Goal: Task Accomplishment & Management: Manage account settings

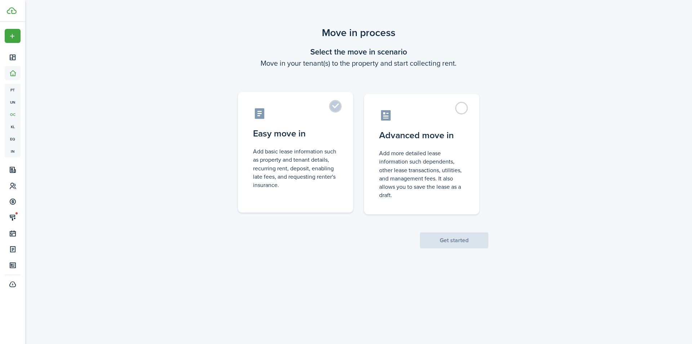
click at [335, 103] on label "Easy move in Add basic lease information such as property and tenant details, r…" at bounding box center [295, 152] width 115 height 120
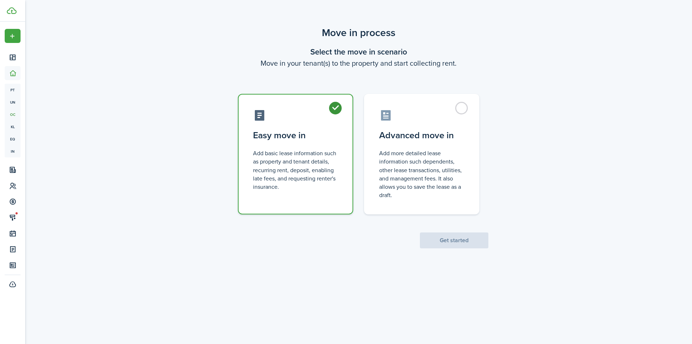
radio input "true"
click at [446, 243] on button "Get started" at bounding box center [454, 240] width 69 height 16
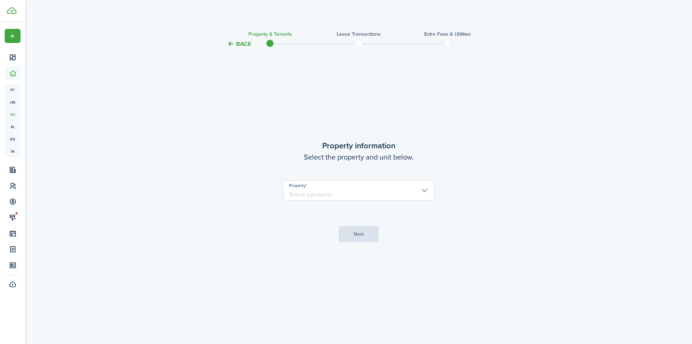
click at [297, 200] on input "Property" at bounding box center [358, 190] width 151 height 20
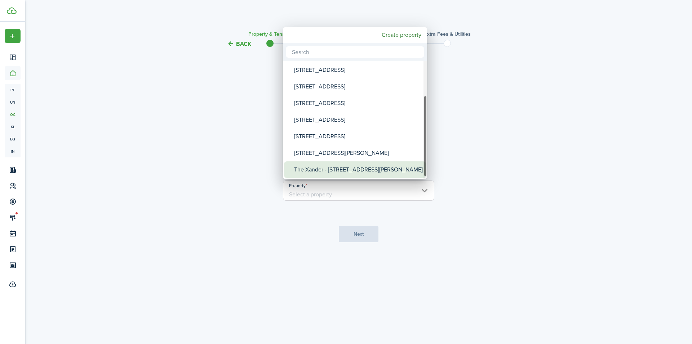
click at [334, 173] on div "The Xander - [STREET_ADDRESS][PERSON_NAME]" at bounding box center [358, 169] width 128 height 17
type input "The Xander - [STREET_ADDRESS][PERSON_NAME]"
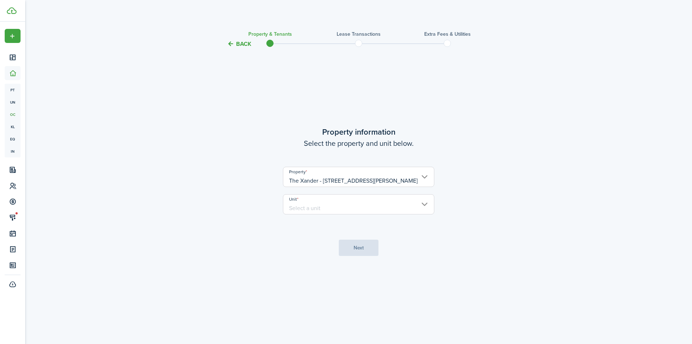
click at [326, 200] on input "Unit" at bounding box center [358, 204] width 151 height 20
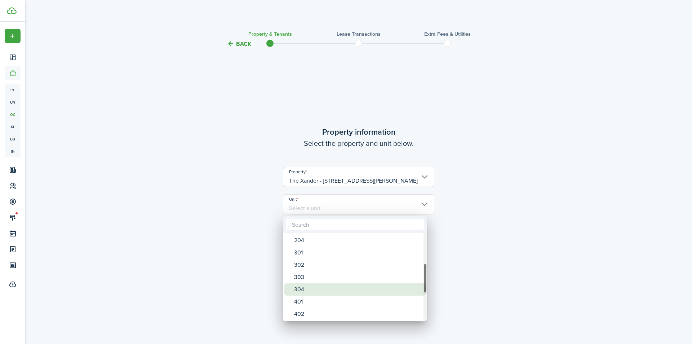
click at [328, 288] on div "304" at bounding box center [358, 289] width 128 height 12
type input "304"
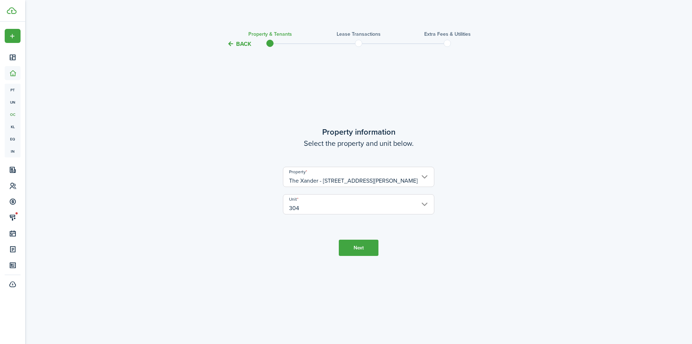
click at [359, 242] on button "Next" at bounding box center [359, 247] width 40 height 16
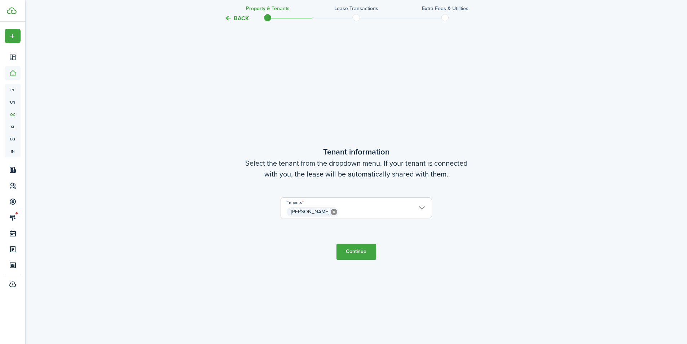
scroll to position [295, 0]
click at [354, 251] on button "Continue" at bounding box center [356, 249] width 40 height 16
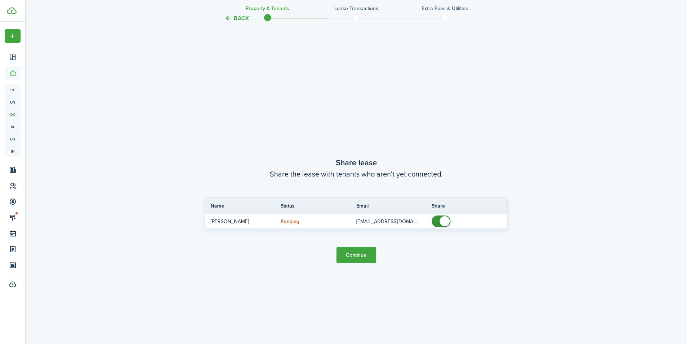
scroll to position [639, 0]
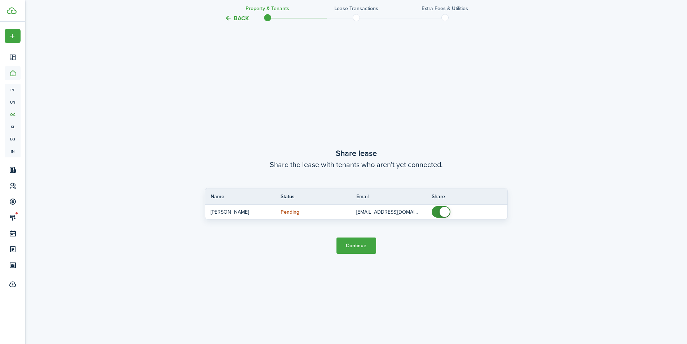
click at [354, 244] on button "Continue" at bounding box center [356, 245] width 40 height 16
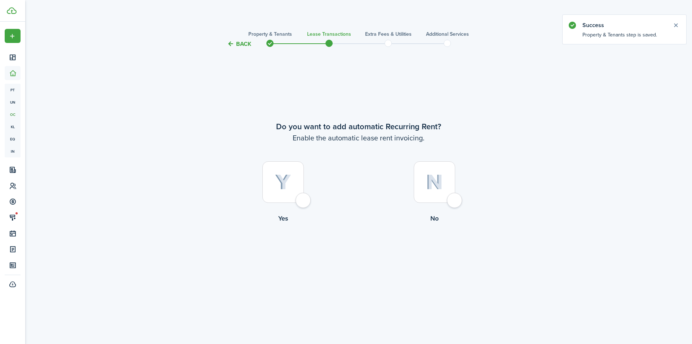
click at [302, 202] on div at bounding box center [282, 181] width 41 height 41
radio input "true"
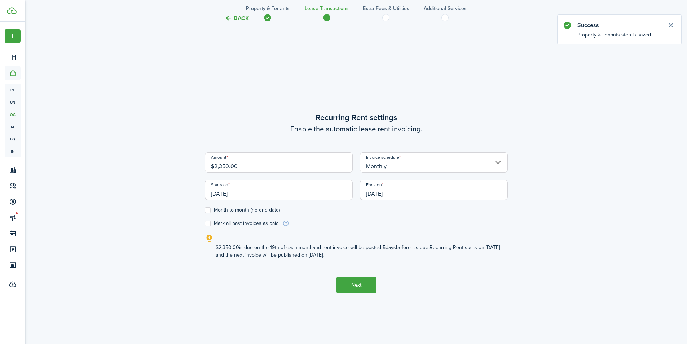
scroll to position [295, 0]
click at [242, 189] on input "[DATE]" at bounding box center [279, 188] width 148 height 20
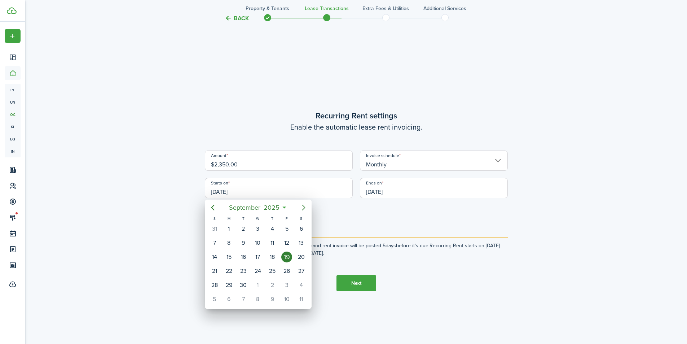
click at [305, 205] on icon "Next page" at bounding box center [303, 207] width 9 height 9
click at [300, 228] on div "1" at bounding box center [301, 228] width 11 height 11
type input "[DATE]"
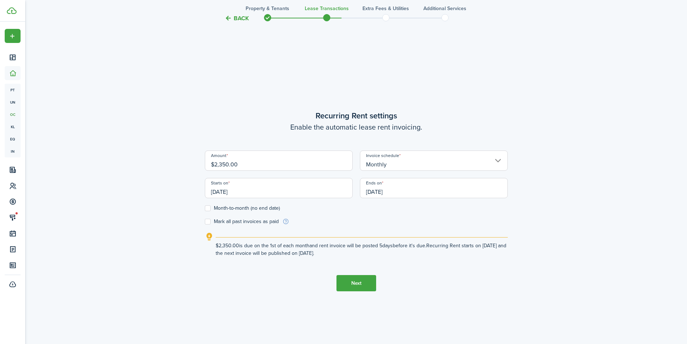
click at [395, 190] on input "[DATE]" at bounding box center [434, 188] width 148 height 20
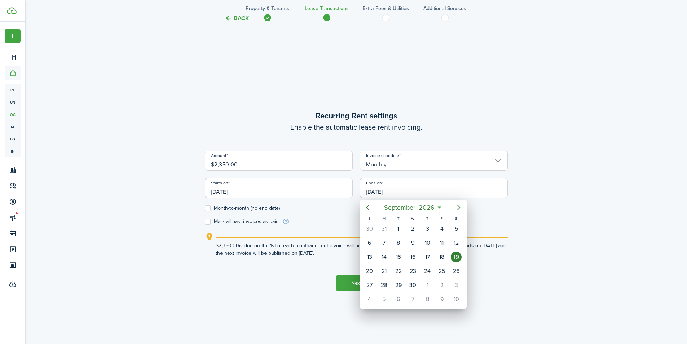
click at [456, 208] on icon "Next page" at bounding box center [458, 207] width 9 height 9
click at [455, 284] on div "31" at bounding box center [456, 284] width 11 height 11
type input "[DATE]"
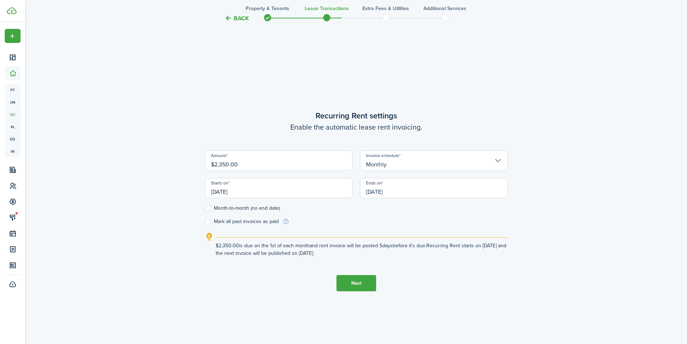
click at [463, 221] on form "Amount $2,350.00 Invoice schedule Monthly Starts on [DATE] Ends on [DATE] Month…" at bounding box center [356, 187] width 303 height 75
click at [359, 279] on button "Next" at bounding box center [356, 283] width 40 height 16
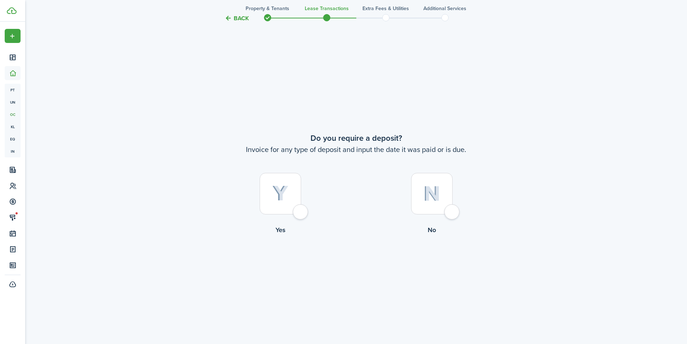
scroll to position [639, 0]
click at [301, 212] on div at bounding box center [280, 191] width 41 height 41
radio input "true"
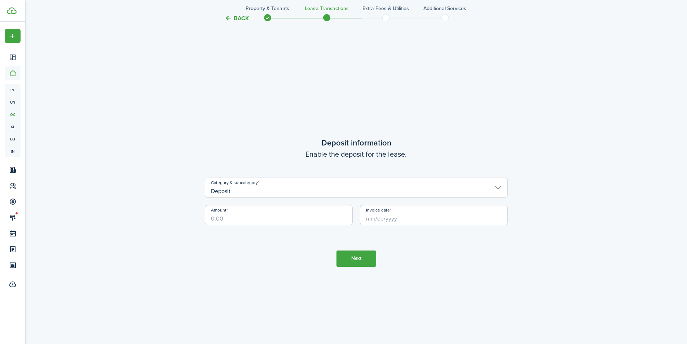
scroll to position [983, 0]
click at [238, 216] on input "Amount" at bounding box center [279, 214] width 148 height 20
click at [380, 218] on input "Invoice date" at bounding box center [434, 214] width 148 height 20
type input "$2,350.00"
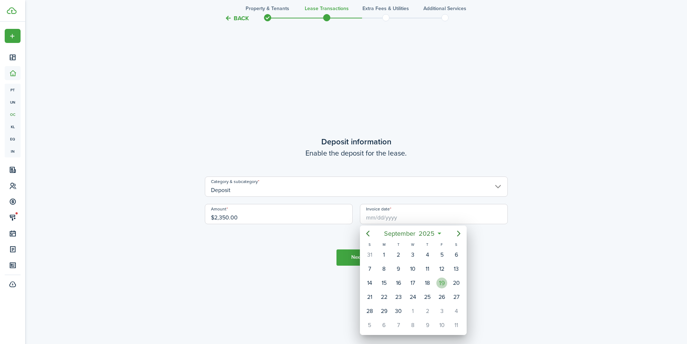
click at [437, 279] on div "19" at bounding box center [441, 282] width 11 height 11
type input "[DATE]"
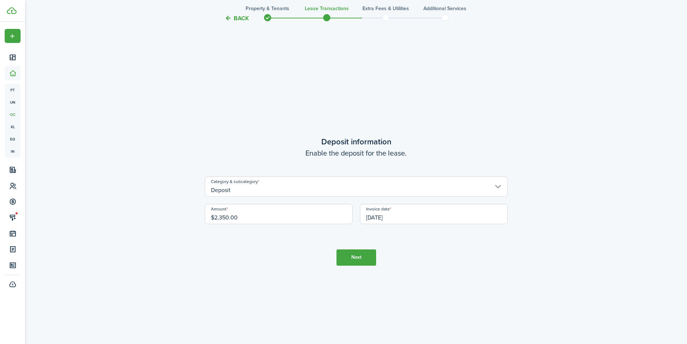
click at [346, 259] on button "Next" at bounding box center [356, 257] width 40 height 16
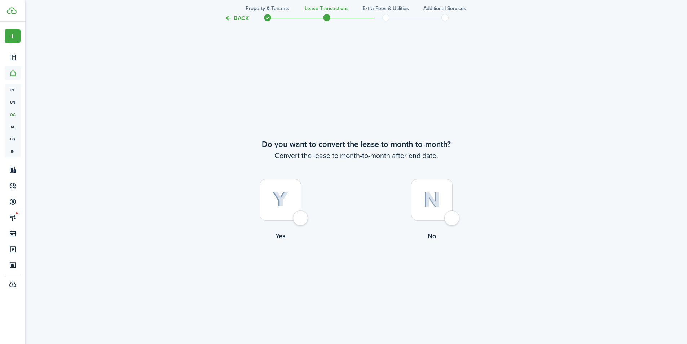
scroll to position [1326, 0]
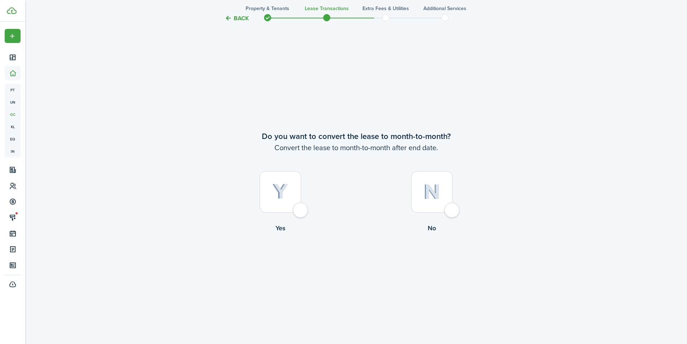
click at [451, 205] on div at bounding box center [431, 191] width 41 height 41
radio input "true"
click at [352, 265] on button "Continue" at bounding box center [356, 262] width 40 height 16
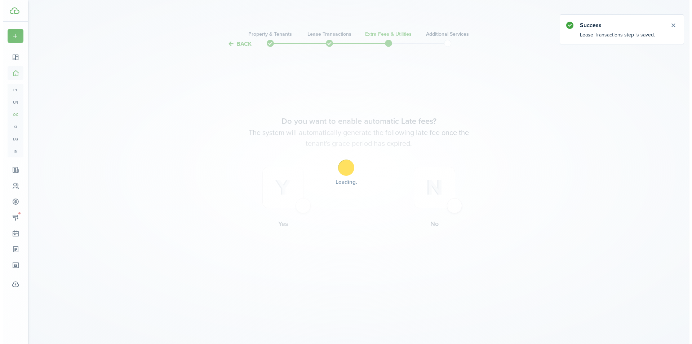
scroll to position [0, 0]
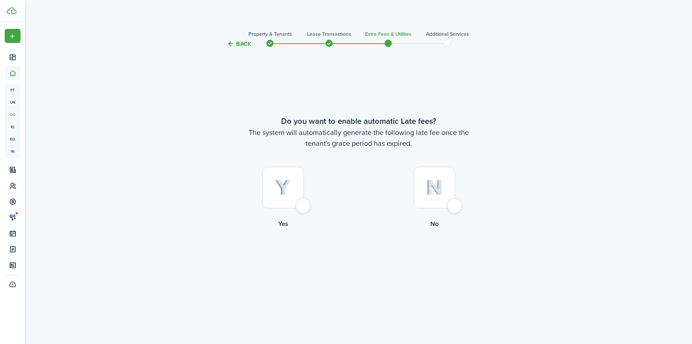
click at [304, 208] on div at bounding box center [282, 187] width 41 height 41
radio input "true"
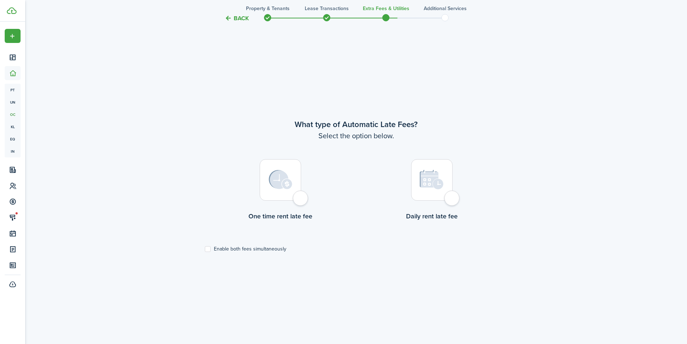
scroll to position [295, 0]
click at [301, 199] on div at bounding box center [280, 177] width 41 height 41
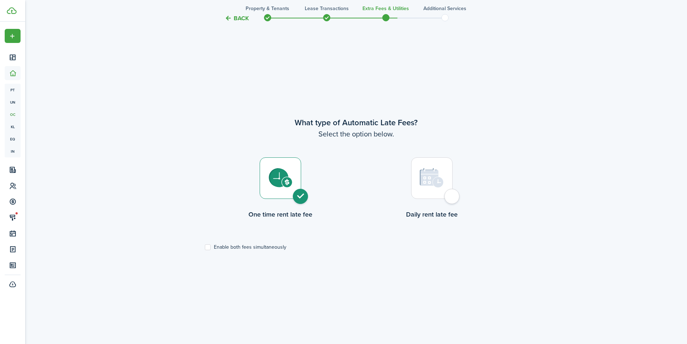
radio input "true"
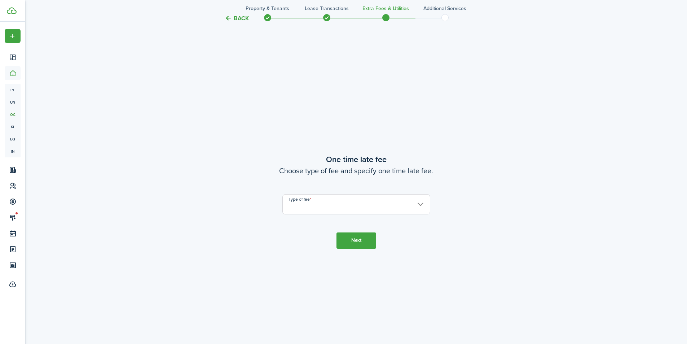
scroll to position [639, 0]
click at [306, 205] on input "Type of fee" at bounding box center [356, 204] width 148 height 20
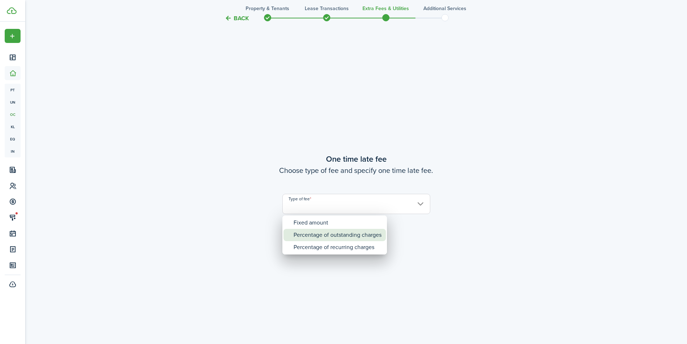
click at [305, 233] on div "Percentage of outstanding charges" at bounding box center [337, 235] width 88 height 12
type input "Percentage of outstanding charges"
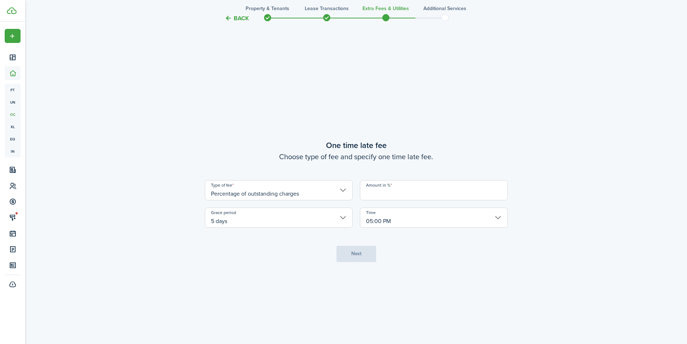
click at [378, 193] on input "Amount in %" at bounding box center [434, 190] width 148 height 20
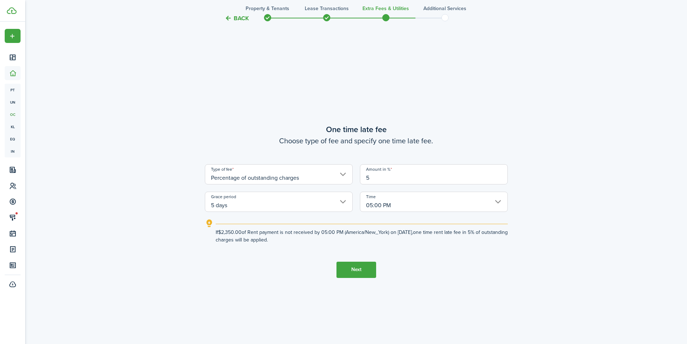
type input "5"
click at [390, 243] on tc-wizard-step "One time late fee Choose type of fee and specify one time late fee. Type of fee…" at bounding box center [356, 200] width 303 height 344
click at [347, 272] on button "Next" at bounding box center [356, 269] width 40 height 16
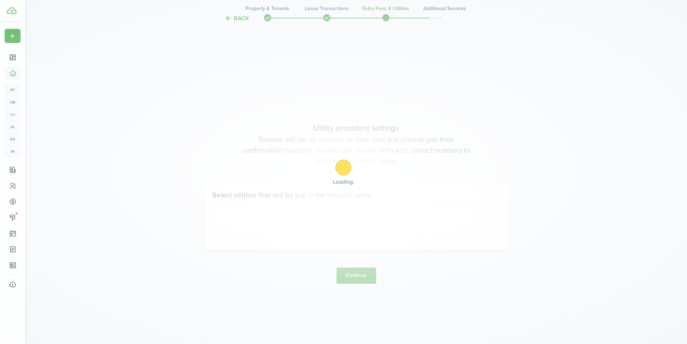
scroll to position [983, 0]
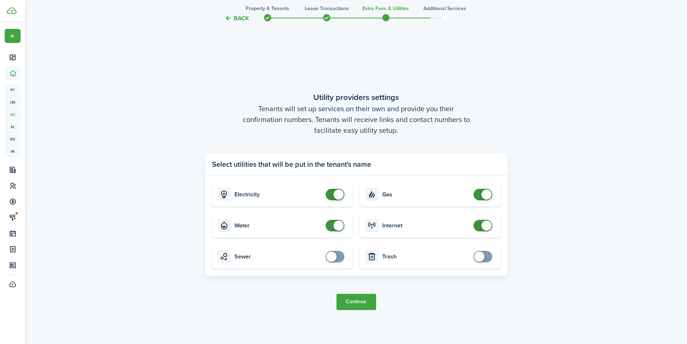
checkbox input "false"
click at [479, 193] on span at bounding box center [482, 195] width 7 height 12
checkbox input "false"
click at [331, 227] on span at bounding box center [334, 226] width 7 height 12
click at [349, 305] on button "Continue" at bounding box center [356, 301] width 40 height 16
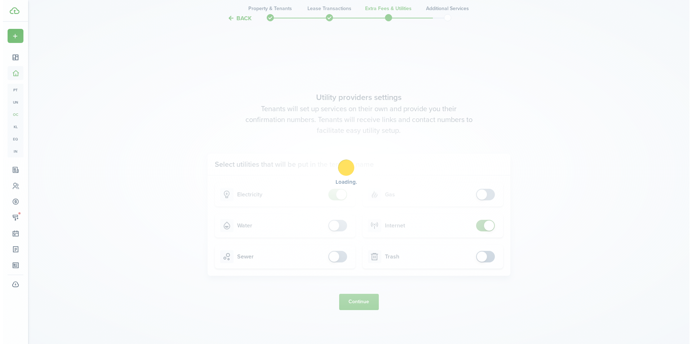
scroll to position [0, 0]
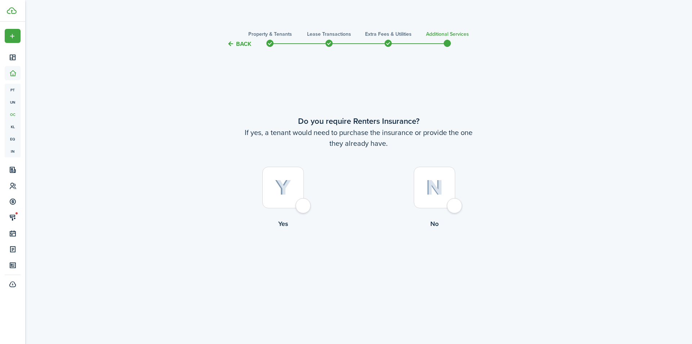
click at [304, 202] on div at bounding box center [282, 187] width 41 height 41
radio input "true"
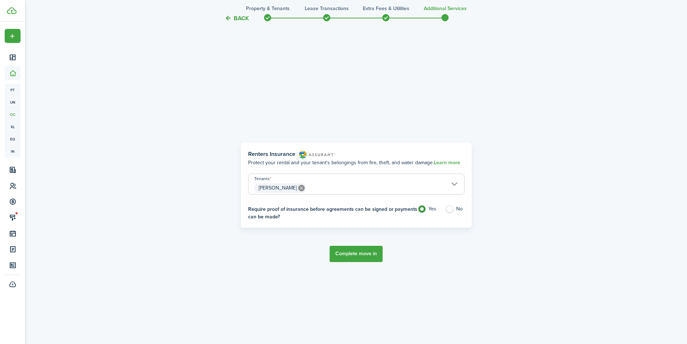
scroll to position [295, 0]
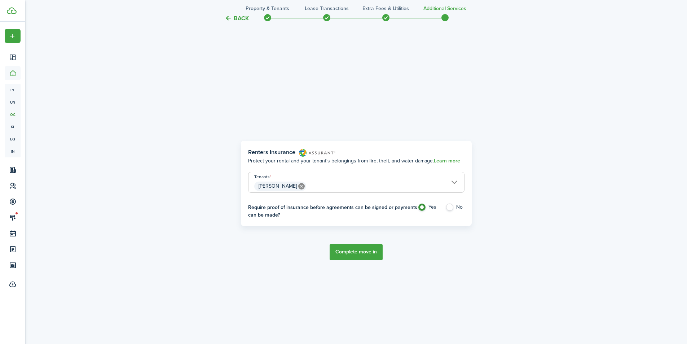
click at [373, 253] on button "Complete move in" at bounding box center [356, 252] width 53 height 16
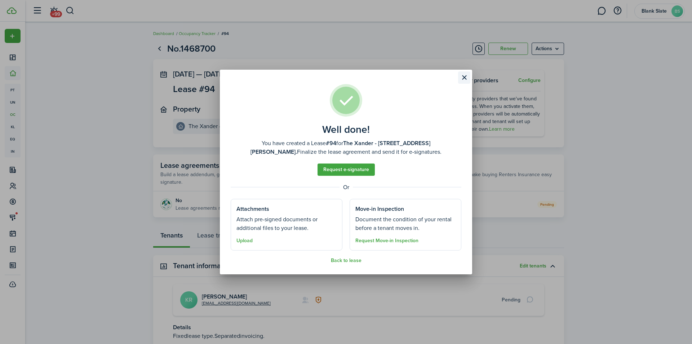
click at [461, 79] on button "Close modal" at bounding box center [464, 77] width 12 height 12
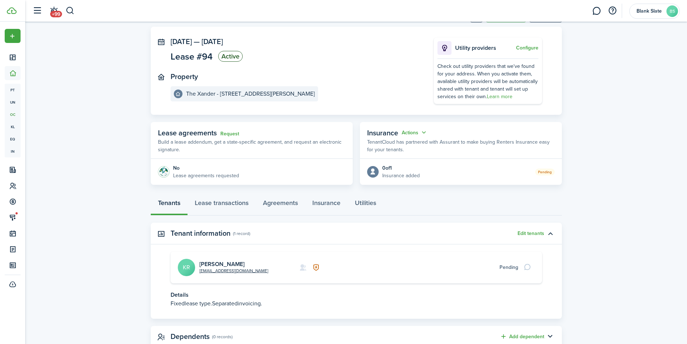
scroll to position [20, 0]
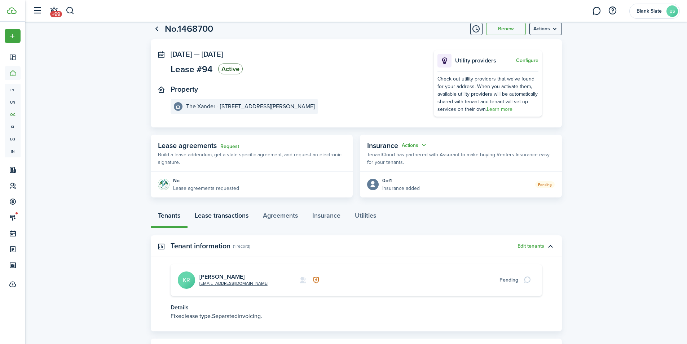
click at [219, 220] on link "Lease transactions" at bounding box center [221, 217] width 68 height 22
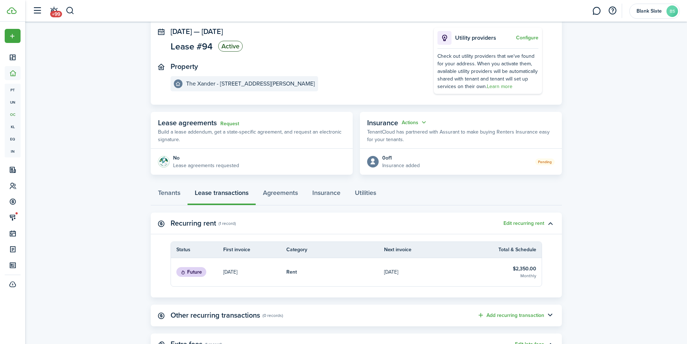
scroll to position [116, 0]
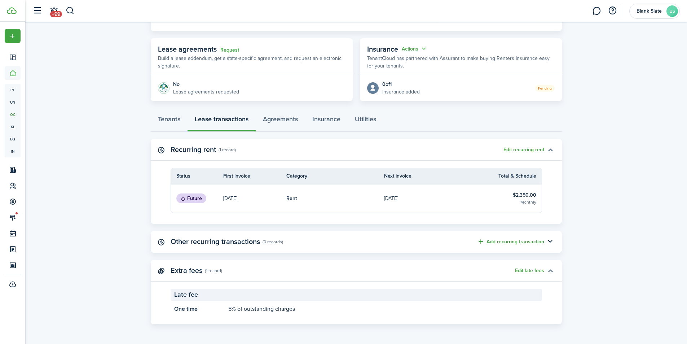
click at [528, 242] on button "Add recurring transaction" at bounding box center [510, 241] width 67 height 8
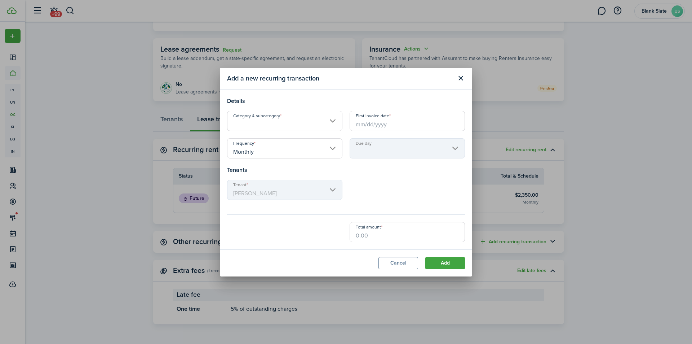
click at [265, 123] on input "Category & subcategory" at bounding box center [284, 121] width 115 height 20
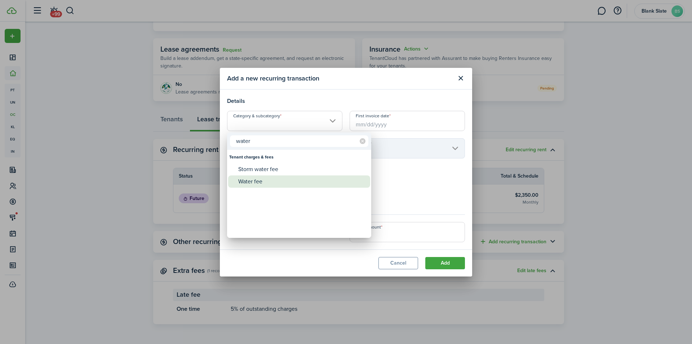
type input "water"
click at [249, 184] on div "Water fee" at bounding box center [302, 181] width 128 height 12
type input "Tenant charges & fees / Water fee"
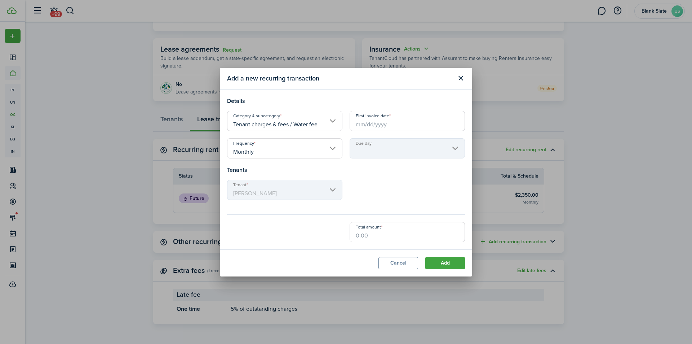
click at [372, 125] on input "First invoice date" at bounding box center [407, 121] width 115 height 20
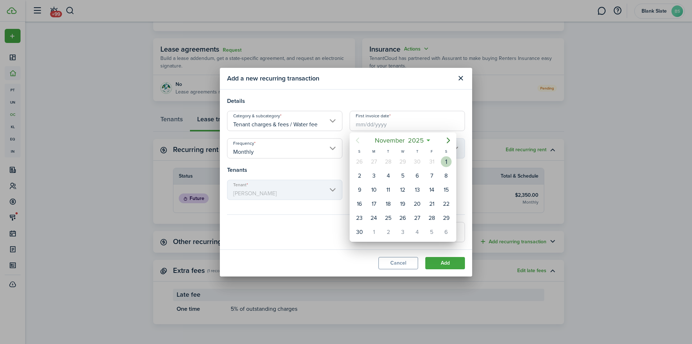
click at [446, 159] on div "1" at bounding box center [446, 161] width 11 height 11
type input "[DATE]"
type input "1st"
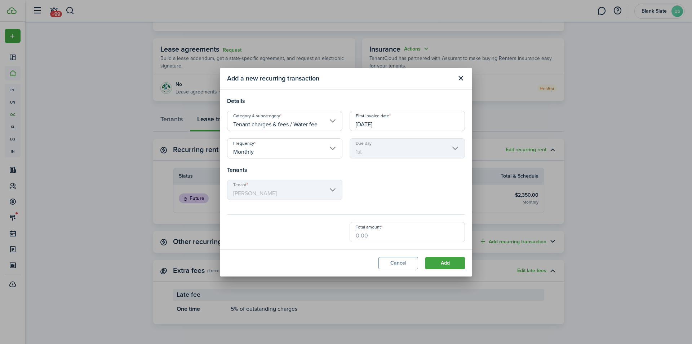
click at [357, 236] on input "Total amount" at bounding box center [407, 232] width 115 height 20
type input "$100.00"
click at [340, 246] on modal-body "Details Category & subcategory Tenant charges & fees / Water fee First invoice …" at bounding box center [346, 169] width 252 height 160
click at [439, 266] on button "Add" at bounding box center [445, 263] width 40 height 12
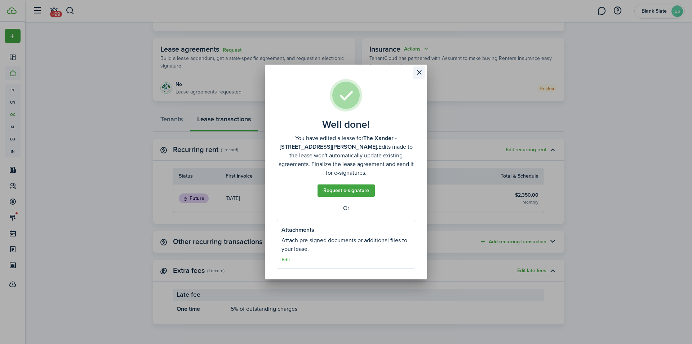
click at [419, 73] on button "Close modal" at bounding box center [419, 72] width 12 height 12
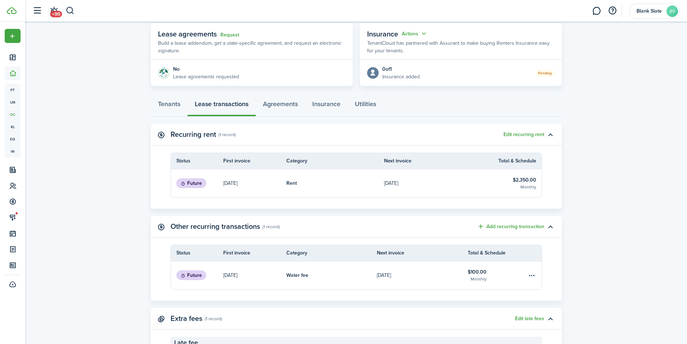
scroll to position [107, 0]
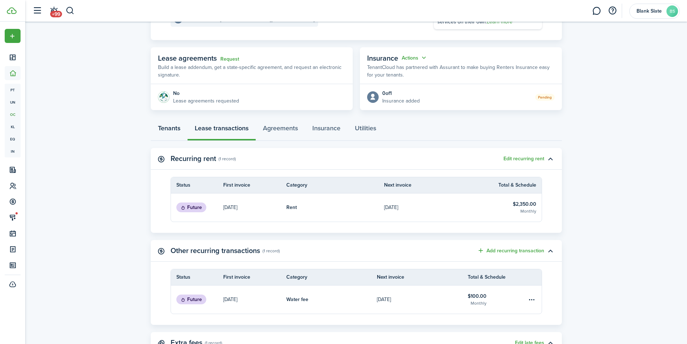
click at [161, 130] on link "Tenants" at bounding box center [169, 130] width 37 height 22
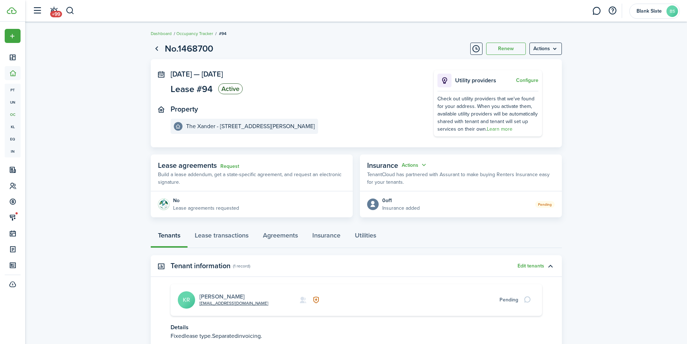
click at [210, 294] on link "[PERSON_NAME]" at bounding box center [221, 296] width 45 height 8
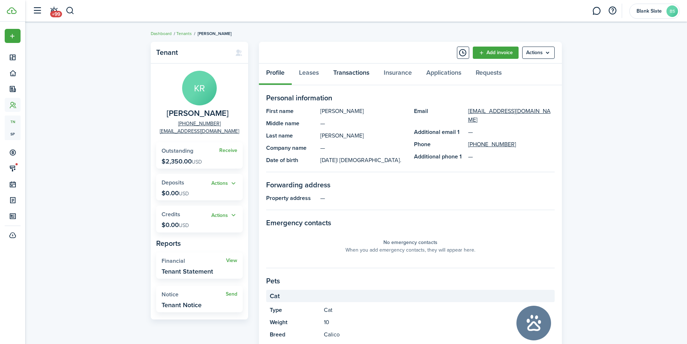
click at [350, 72] on link "Transactions" at bounding box center [351, 74] width 50 height 22
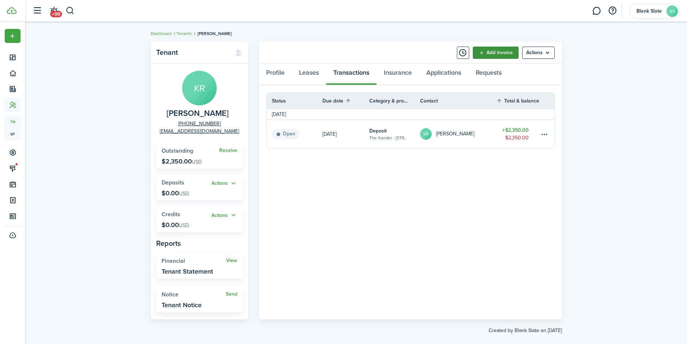
click at [493, 50] on link "Add invoice" at bounding box center [496, 53] width 46 height 12
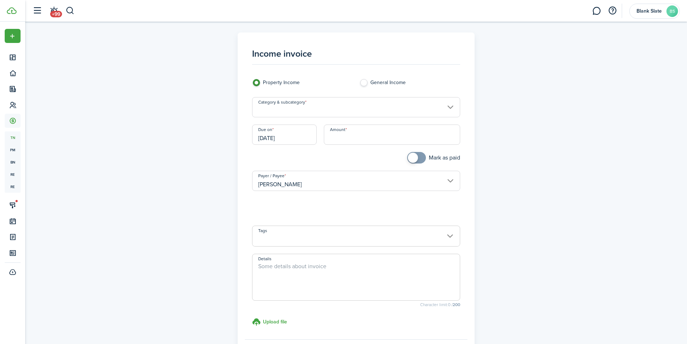
click at [291, 107] on input "Category & subcategory" at bounding box center [356, 107] width 208 height 20
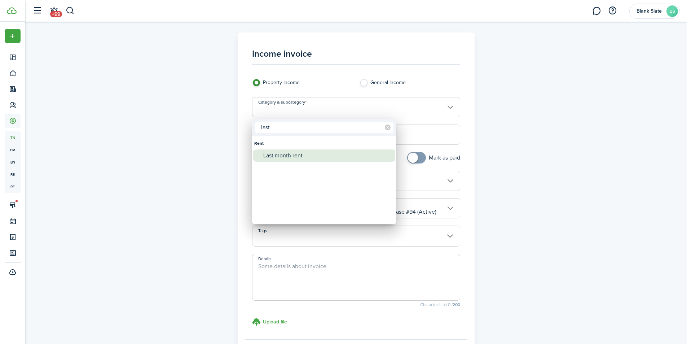
type input "last"
click at [288, 150] on div "Last month rent" at bounding box center [327, 155] width 128 height 12
type input "Rent / Last month rent"
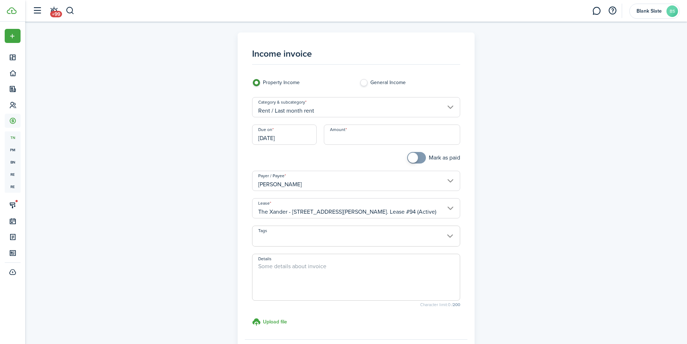
click at [334, 137] on input "Amount" at bounding box center [392, 134] width 136 height 20
click at [298, 138] on input "[DATE]" at bounding box center [284, 134] width 65 height 20
type input "$2,350.00"
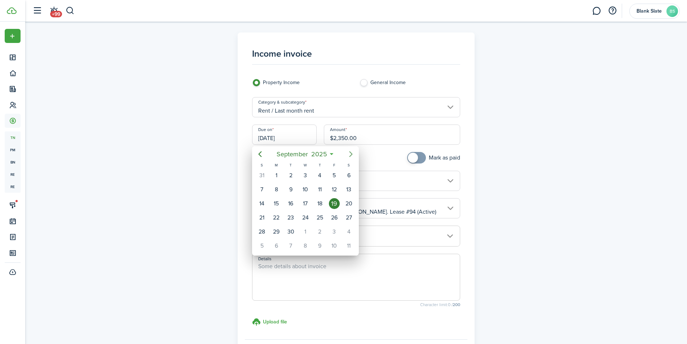
click at [350, 154] on icon "Next page" at bounding box center [350, 154] width 9 height 9
click at [305, 175] on div "1" at bounding box center [305, 175] width 11 height 11
type input "[DATE]"
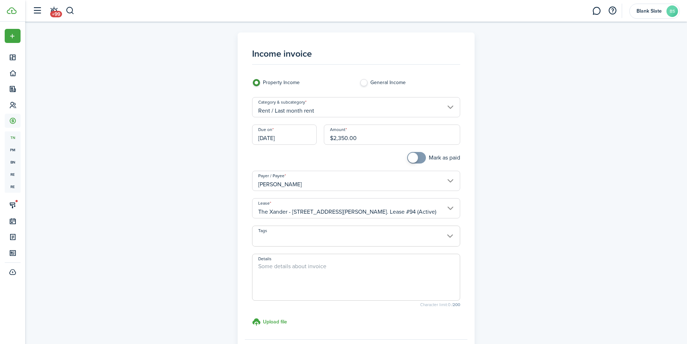
click at [335, 157] on div at bounding box center [301, 161] width 107 height 19
click at [303, 267] on textarea "Details" at bounding box center [355, 279] width 207 height 35
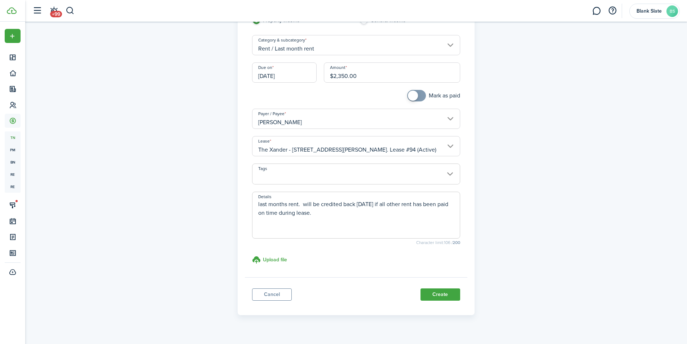
scroll to position [75, 0]
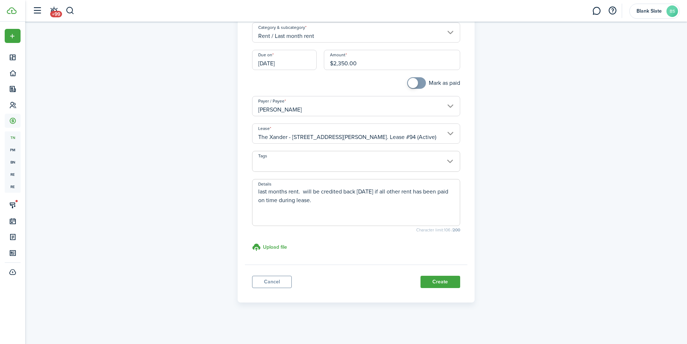
type textarea "last months rent. will be credited back [DATE] if all other rent has been paid …"
click at [443, 286] on button "Create" at bounding box center [440, 281] width 40 height 12
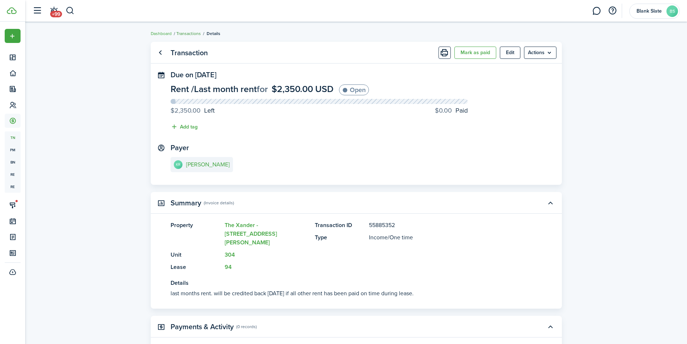
click at [190, 33] on link "Transactions" at bounding box center [188, 33] width 25 height 6
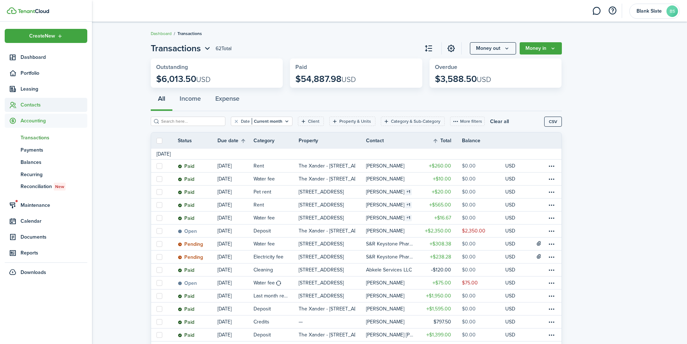
click at [24, 103] on span "Contacts" at bounding box center [54, 105] width 67 height 8
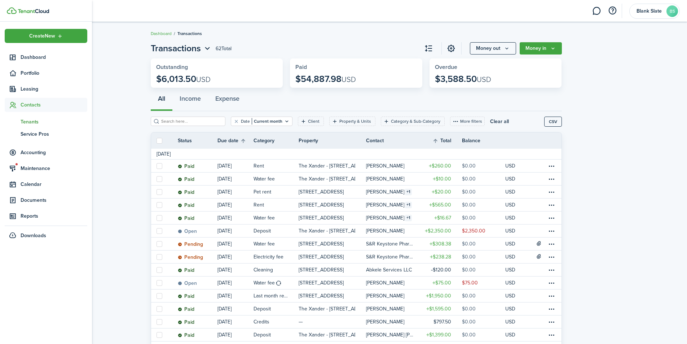
click at [30, 121] on span "Tenants" at bounding box center [54, 122] width 67 height 8
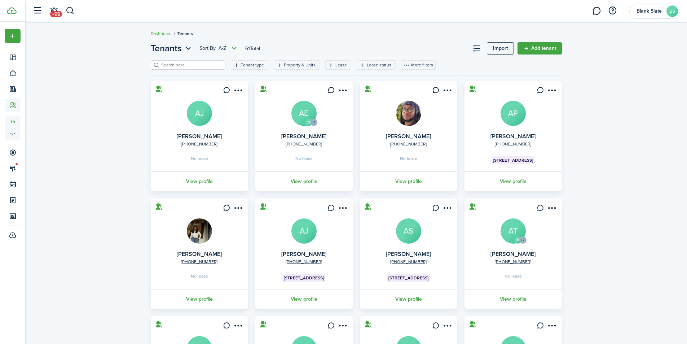
click at [169, 66] on input "search" at bounding box center [190, 65] width 63 height 7
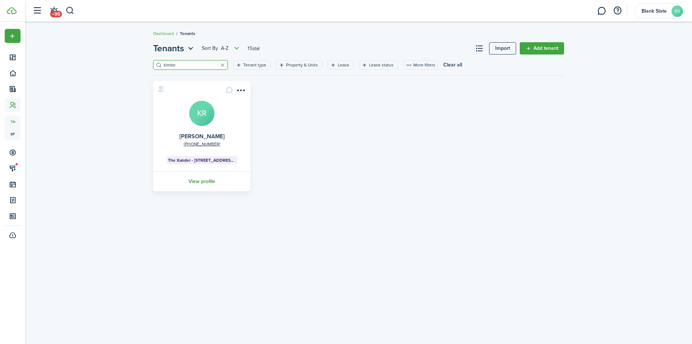
type input "kimbe"
click at [203, 184] on link "View profile" at bounding box center [202, 181] width 100 height 20
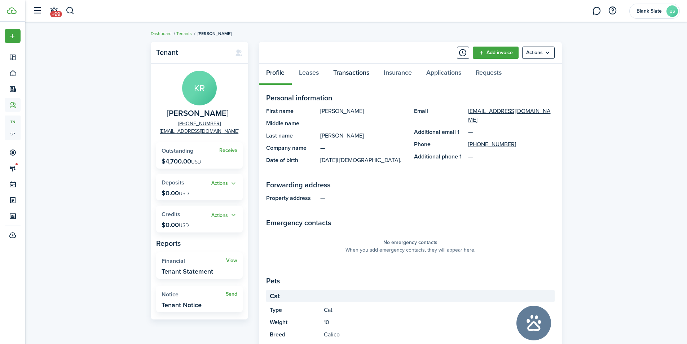
click at [359, 77] on link "Transactions" at bounding box center [351, 74] width 50 height 22
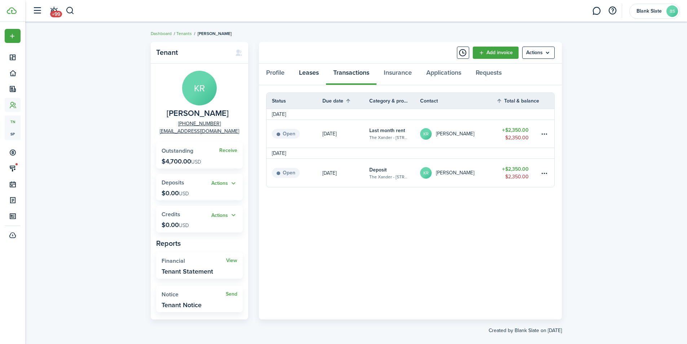
click at [311, 72] on link "Leases" at bounding box center [309, 74] width 34 height 22
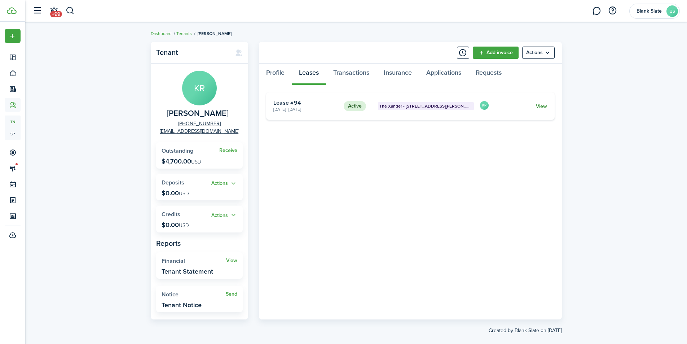
click at [543, 106] on link "View" at bounding box center [541, 106] width 11 height 8
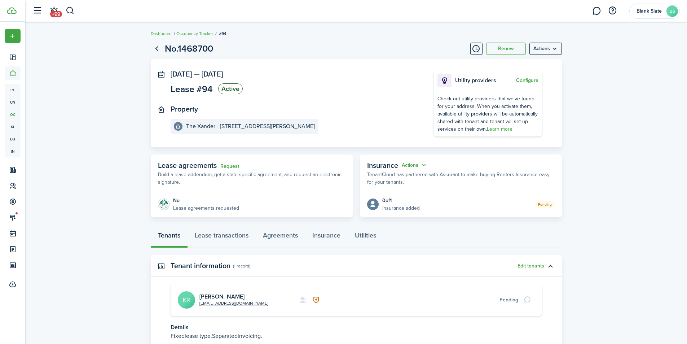
scroll to position [56, 0]
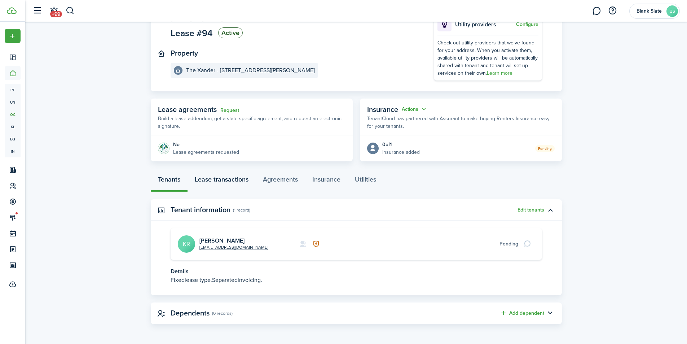
click at [232, 182] on link "Lease transactions" at bounding box center [221, 181] width 68 height 22
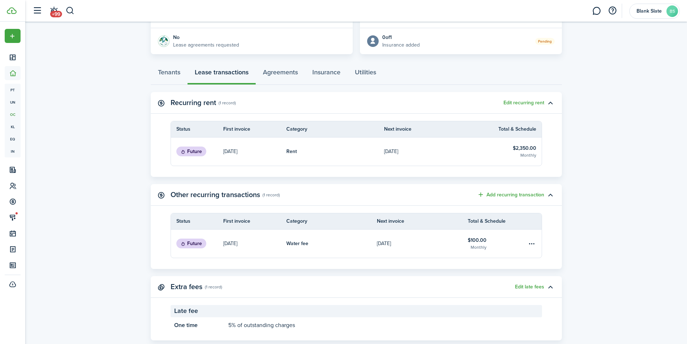
scroll to position [179, 0]
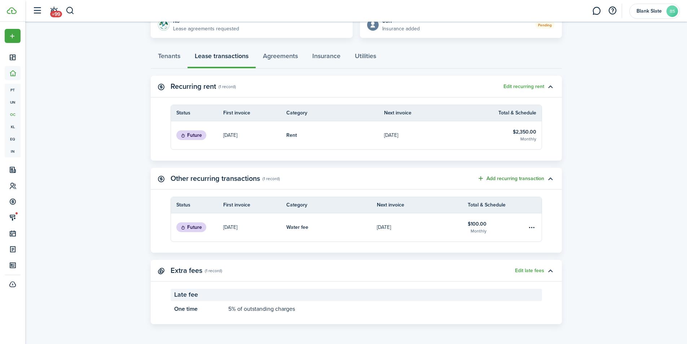
click at [499, 174] on button "Add recurring transaction" at bounding box center [510, 178] width 67 height 8
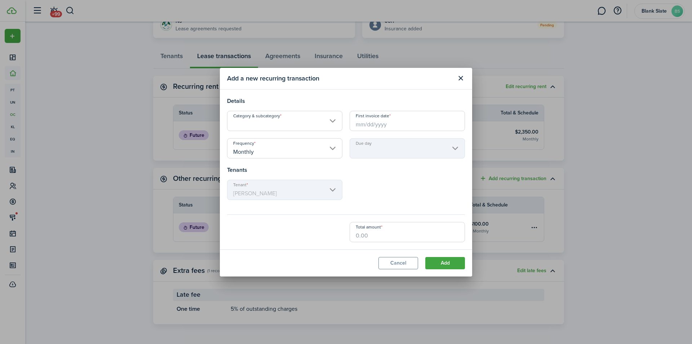
click at [302, 124] on input "Category & subcategory" at bounding box center [284, 121] width 115 height 20
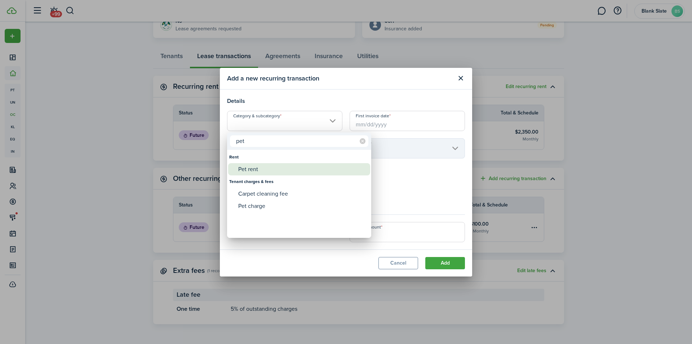
type input "pet"
click at [273, 167] on div "Pet rent" at bounding box center [302, 169] width 128 height 12
type input "Rent / Pet rent"
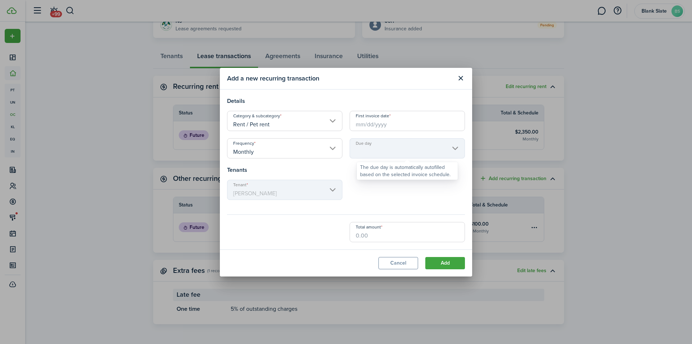
click at [366, 145] on mbsc-scroller "Due day" at bounding box center [407, 148] width 115 height 20
click at [365, 125] on input "First invoice date" at bounding box center [407, 121] width 115 height 20
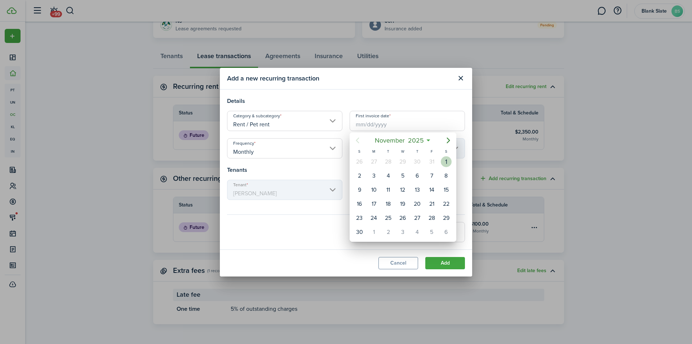
click at [449, 165] on div "1" at bounding box center [446, 161] width 11 height 11
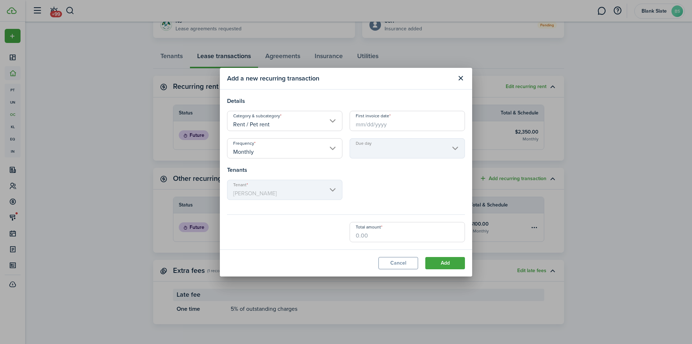
type input "[DATE]"
type input "1st"
click at [374, 235] on input "Total amount" at bounding box center [407, 232] width 115 height 20
type input "$30.00"
click at [327, 239] on div "Total amount $30.00" at bounding box center [346, 232] width 245 height 20
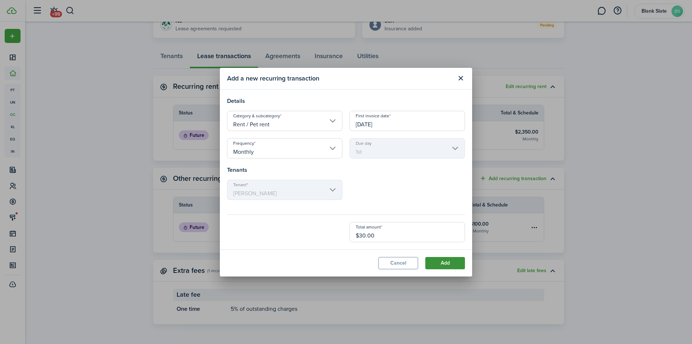
click at [442, 259] on button "Add" at bounding box center [445, 263] width 40 height 12
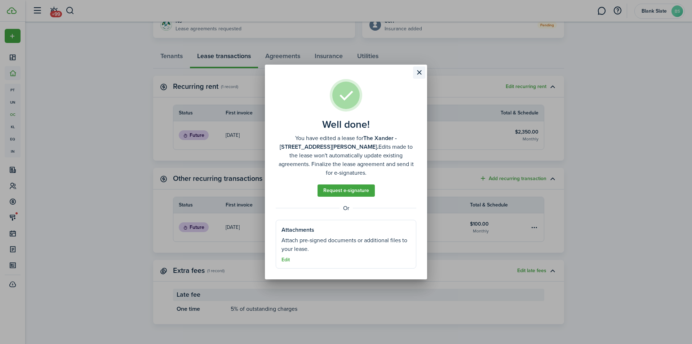
click at [419, 79] on button "Close modal" at bounding box center [419, 72] width 12 height 12
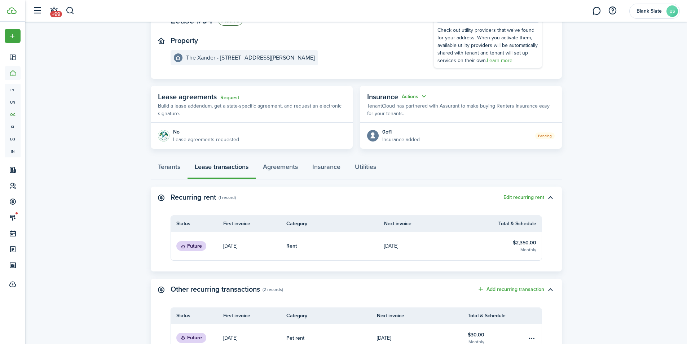
scroll to position [63, 0]
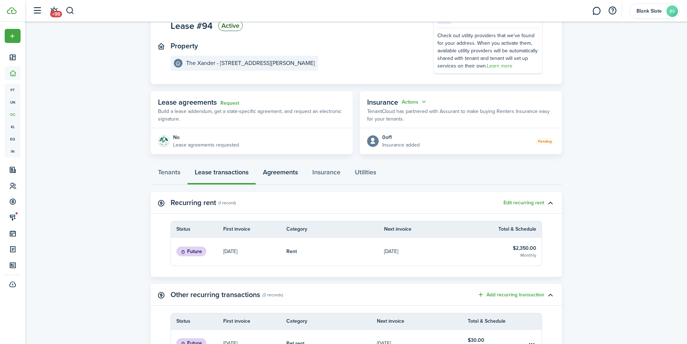
click at [286, 175] on link "Agreements" at bounding box center [280, 174] width 49 height 22
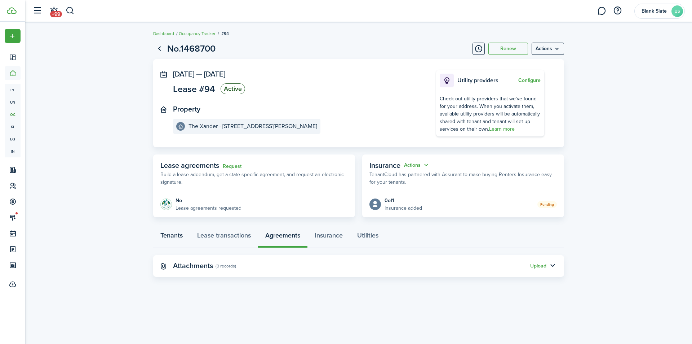
click at [176, 233] on link "Tenants" at bounding box center [171, 237] width 37 height 22
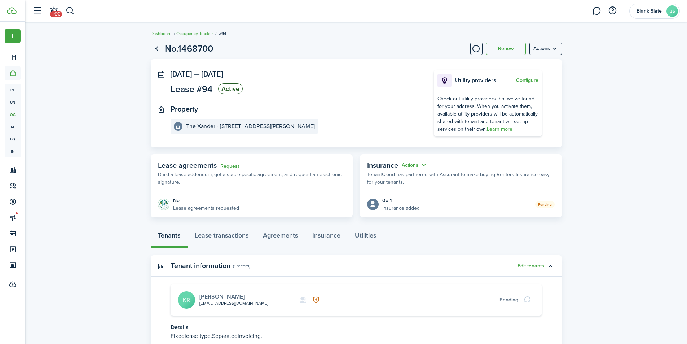
click at [222, 295] on link "[PERSON_NAME]" at bounding box center [221, 296] width 45 height 8
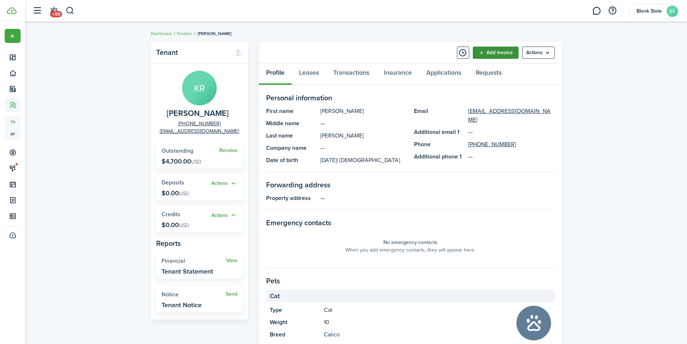
click at [503, 55] on link "Add invoice" at bounding box center [496, 53] width 46 height 12
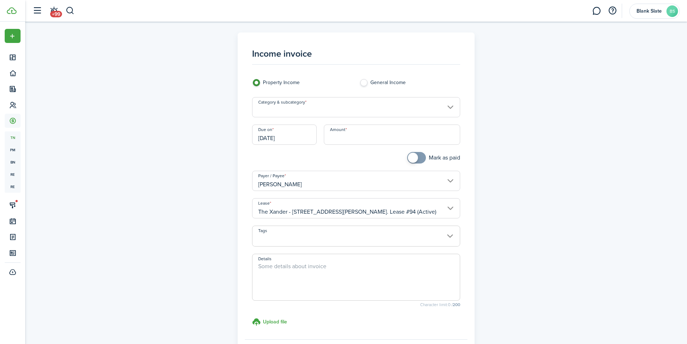
click at [344, 111] on input "Category & subcategory" at bounding box center [356, 107] width 208 height 20
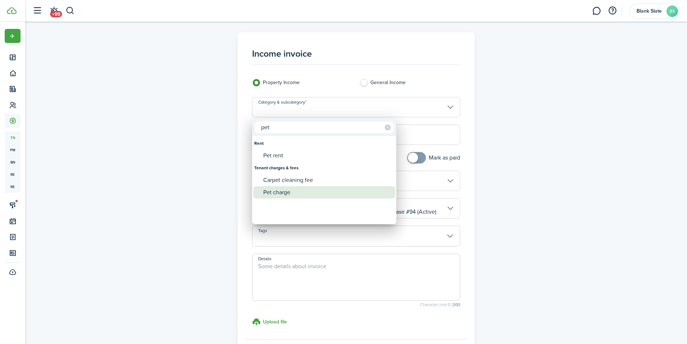
type input "pet"
click at [275, 196] on div "Pet charge" at bounding box center [327, 192] width 128 height 12
type input "Tenant charges & fees / Pet charge"
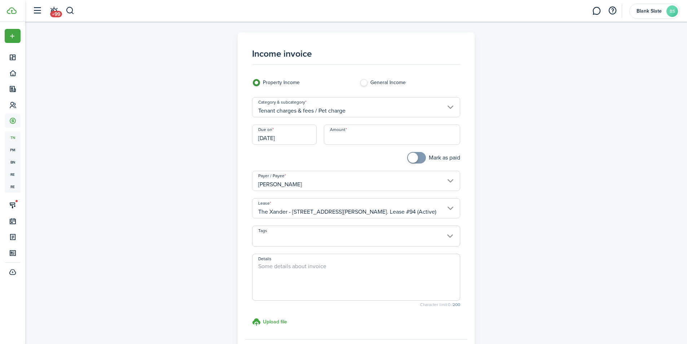
click at [344, 139] on input "Amount" at bounding box center [392, 134] width 136 height 20
type input "$350.00"
click at [359, 147] on div "Amount $350.00" at bounding box center [391, 137] width 143 height 27
click at [293, 263] on textarea "Details" at bounding box center [355, 279] width 207 height 35
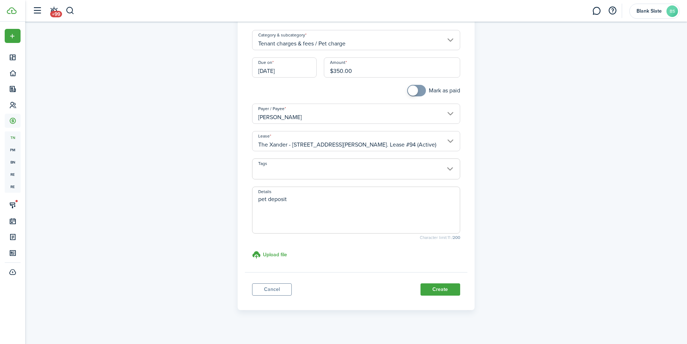
scroll to position [72, 0]
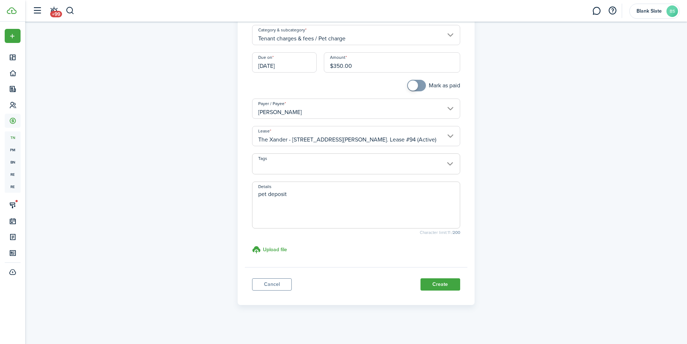
drag, startPoint x: 290, startPoint y: 198, endPoint x: 243, endPoint y: 191, distance: 47.3
click at [245, 193] on panel-main-body "Income invoice Property Income General Income Category & subcategory Tenant cha…" at bounding box center [356, 117] width 222 height 299
type textarea "Pet charge for one 10lb calico cat"
click at [432, 280] on button "Create" at bounding box center [440, 284] width 40 height 12
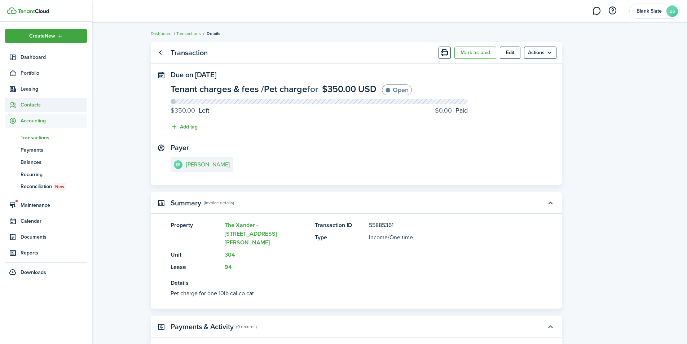
click at [30, 106] on span "Contacts" at bounding box center [54, 105] width 67 height 8
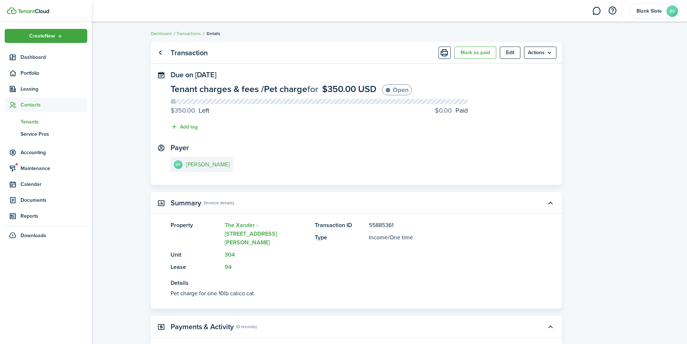
click at [32, 120] on span "Tenants" at bounding box center [54, 122] width 67 height 8
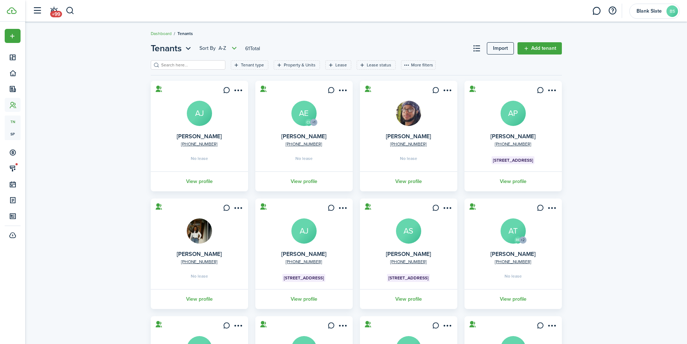
click at [194, 67] on input "search" at bounding box center [190, 65] width 63 height 7
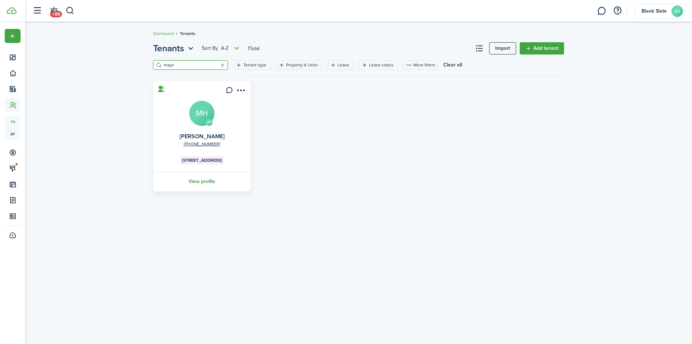
type input "maya"
click at [198, 179] on link "View profile" at bounding box center [202, 181] width 100 height 20
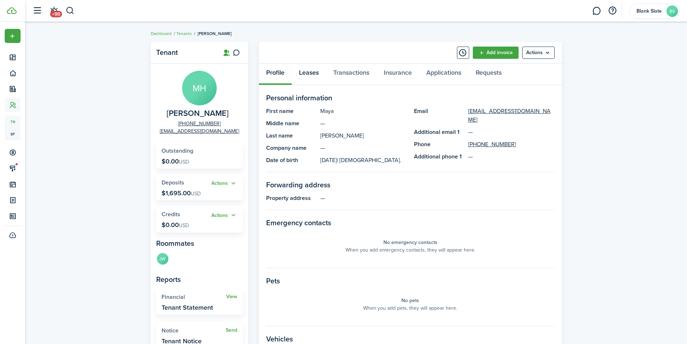
click at [319, 71] on link "Leases" at bounding box center [309, 74] width 34 height 22
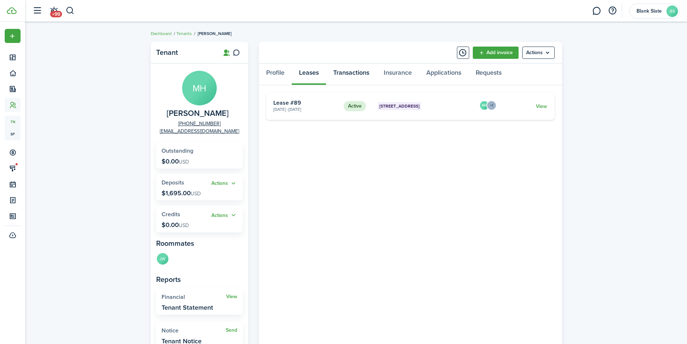
click at [345, 75] on link "Transactions" at bounding box center [351, 74] width 50 height 22
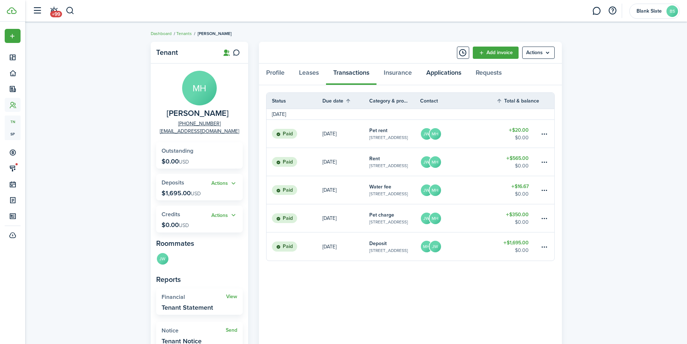
click at [450, 75] on link "Applications" at bounding box center [443, 74] width 49 height 22
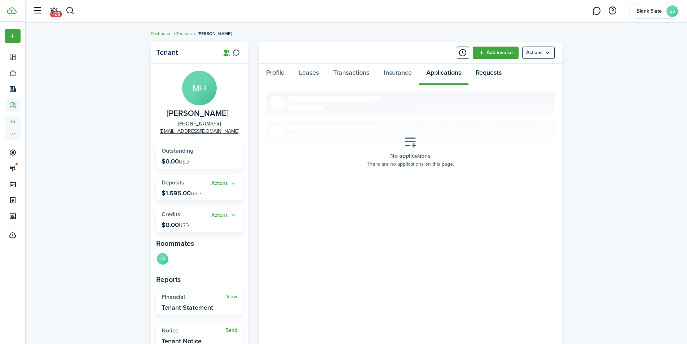
click at [481, 73] on link "Requests" at bounding box center [488, 74] width 40 height 22
click at [392, 73] on link "Insurance" at bounding box center [397, 74] width 43 height 22
click at [357, 75] on link "Transactions" at bounding box center [351, 74] width 50 height 22
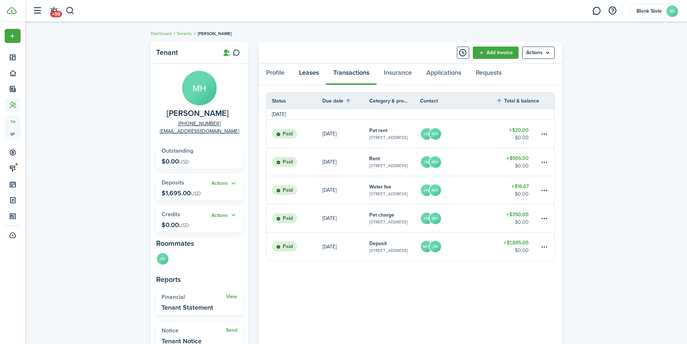
click at [311, 72] on link "Leases" at bounding box center [309, 74] width 34 height 22
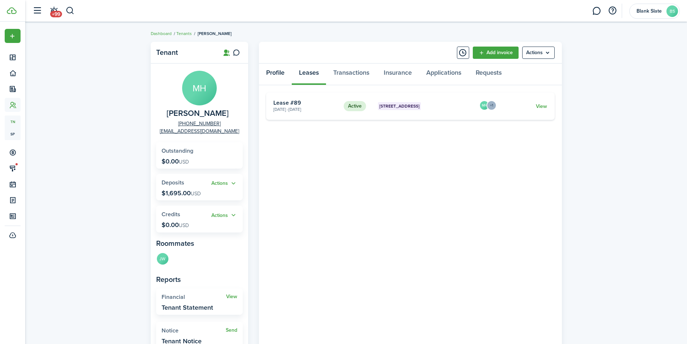
click at [266, 70] on link "Profile" at bounding box center [275, 74] width 33 height 22
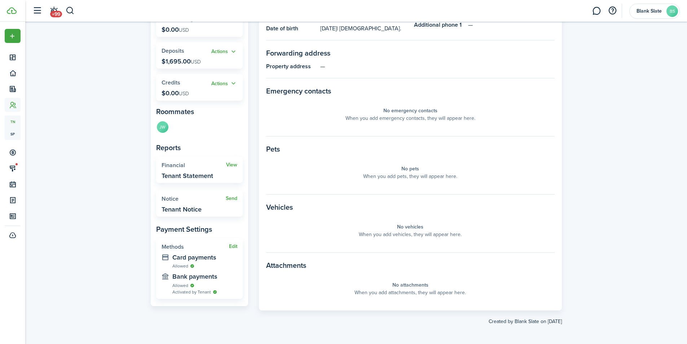
scroll to position [133, 0]
click at [234, 164] on link "View" at bounding box center [231, 164] width 11 height 6
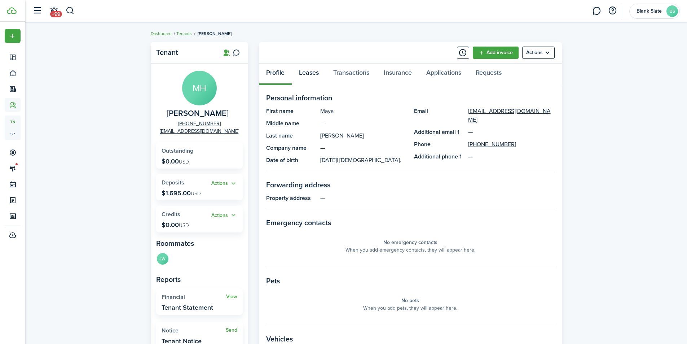
click at [305, 70] on link "Leases" at bounding box center [309, 74] width 34 height 22
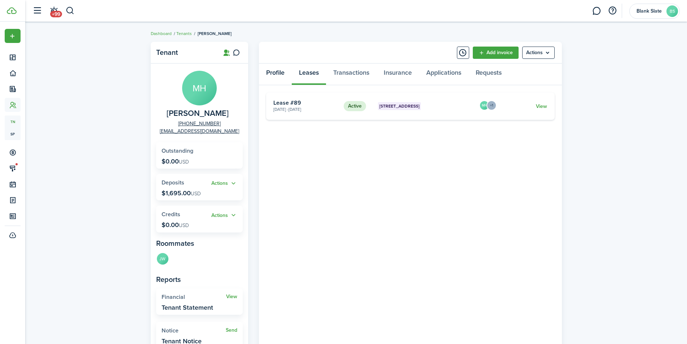
click at [270, 73] on link "Profile" at bounding box center [275, 74] width 33 height 22
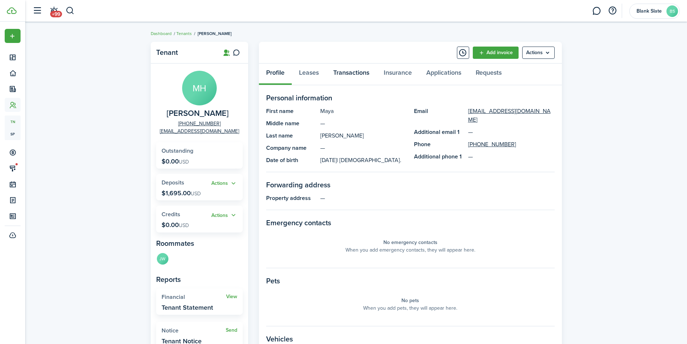
click at [351, 75] on link "Transactions" at bounding box center [351, 74] width 50 height 22
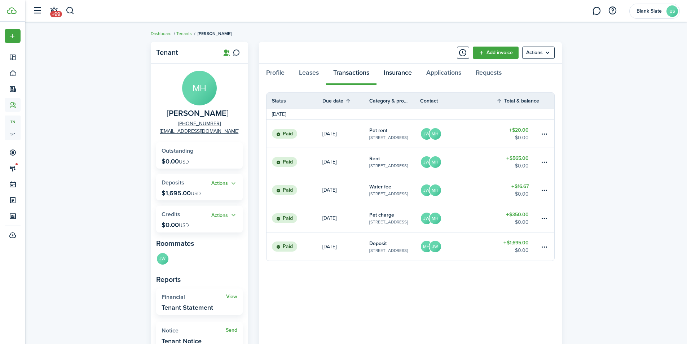
click at [389, 71] on link "Insurance" at bounding box center [397, 74] width 43 height 22
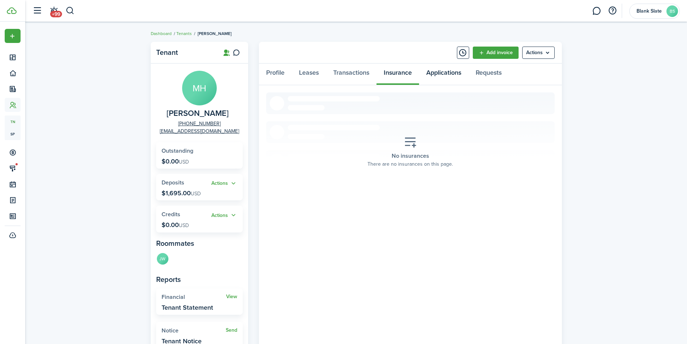
click at [430, 72] on link "Applications" at bounding box center [443, 74] width 49 height 22
click at [313, 75] on link "Leases" at bounding box center [309, 74] width 34 height 22
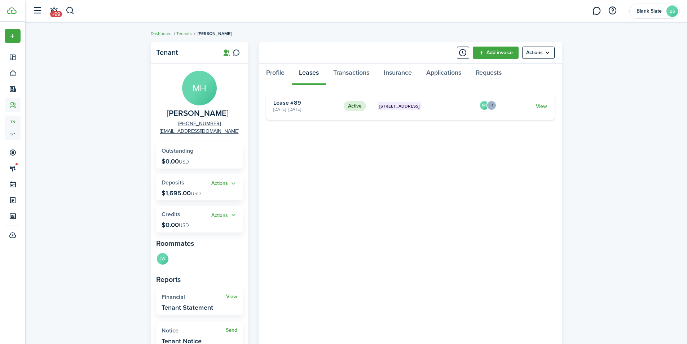
click at [549, 104] on card "Active [STREET_ADDRESS] 2 [DATE] - [DATE] Lease #89 MH +1 View" at bounding box center [410, 105] width 288 height 27
click at [546, 105] on link "View" at bounding box center [541, 106] width 11 height 8
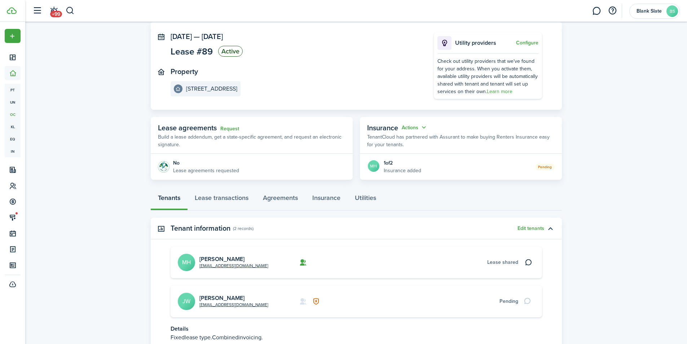
scroll to position [95, 0]
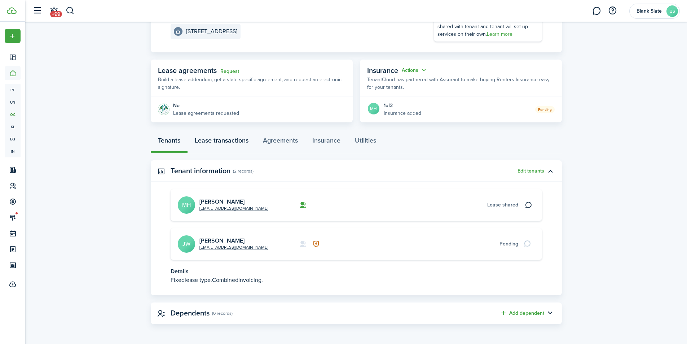
click at [217, 141] on link "Lease transactions" at bounding box center [221, 142] width 68 height 22
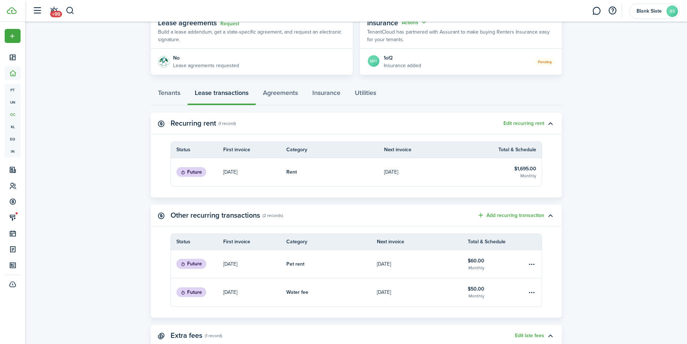
scroll to position [72, 0]
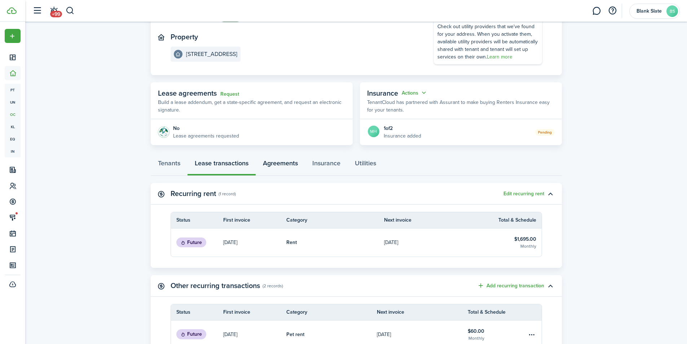
click at [284, 164] on link "Agreements" at bounding box center [280, 165] width 49 height 22
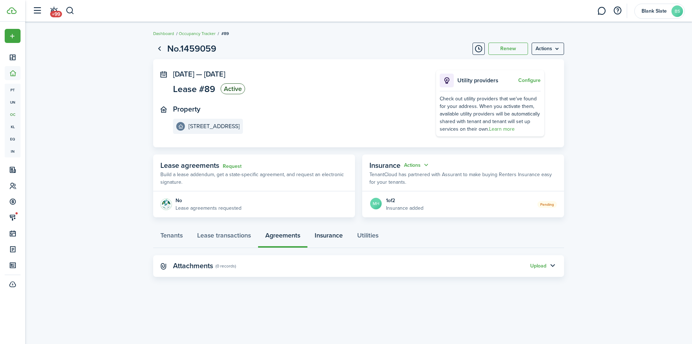
click at [340, 234] on link "Insurance" at bounding box center [329, 237] width 43 height 22
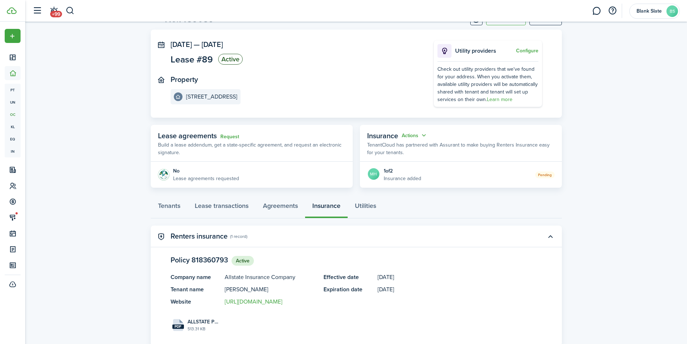
scroll to position [51, 0]
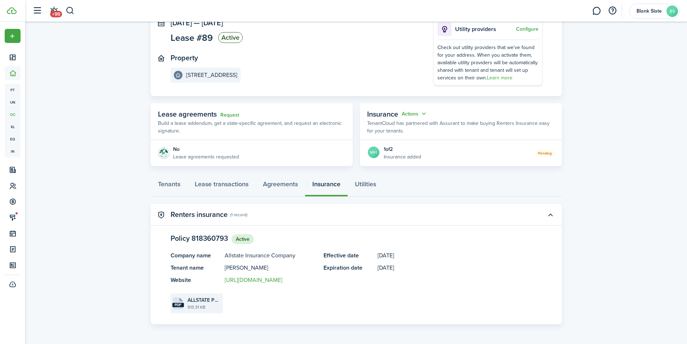
click at [203, 307] on file-size "513.31 KB" at bounding box center [204, 307] width 34 height 6
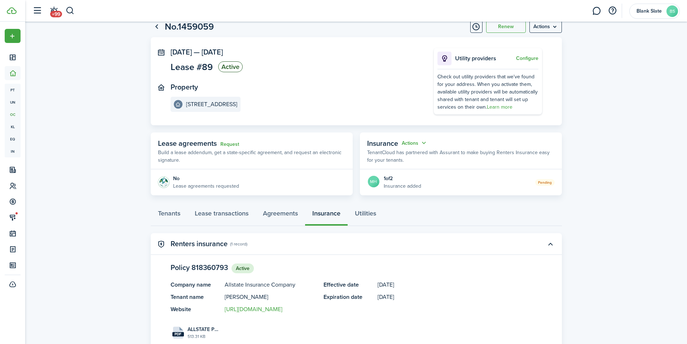
scroll to position [0, 0]
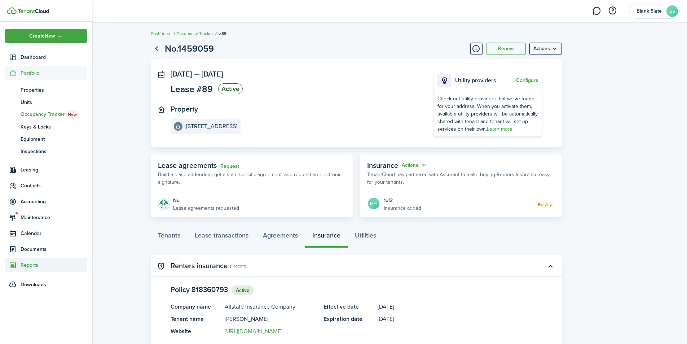
click at [35, 264] on span "Reports" at bounding box center [54, 265] width 67 height 8
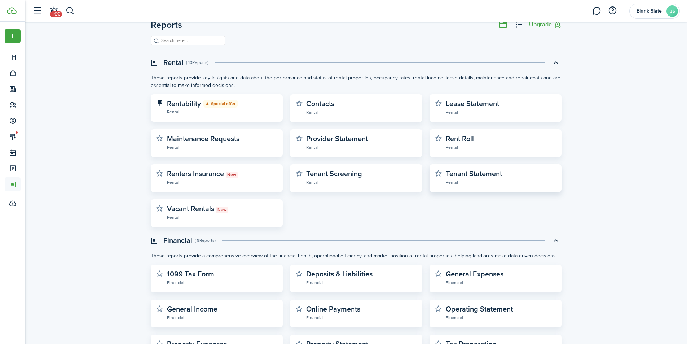
scroll to position [36, 0]
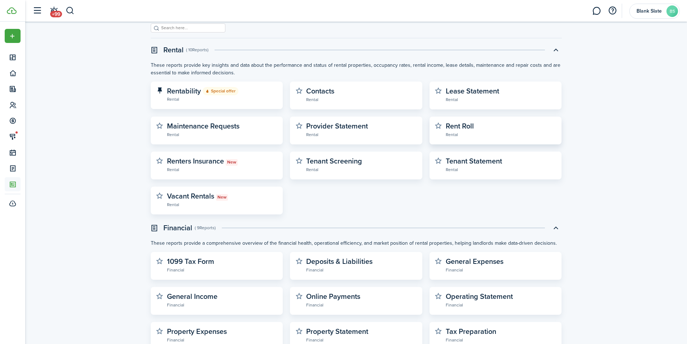
click at [465, 129] on widget-stats-description "Rent Roll" at bounding box center [460, 125] width 28 height 11
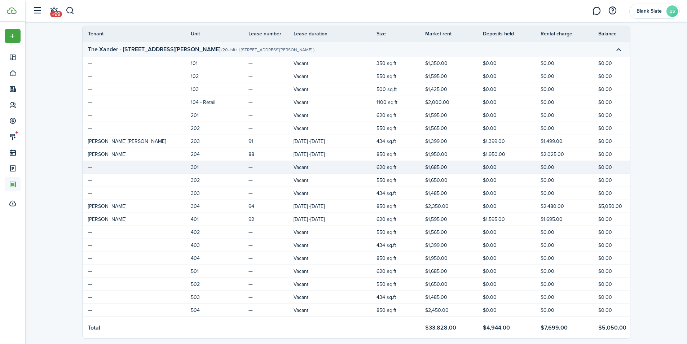
scroll to position [60, 0]
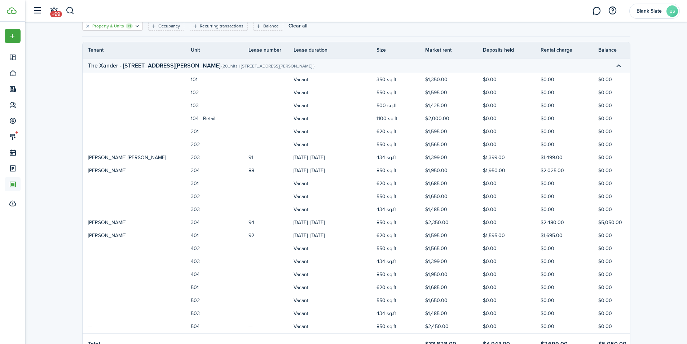
click at [137, 27] on icon "Open filter" at bounding box center [137, 26] width 6 height 6
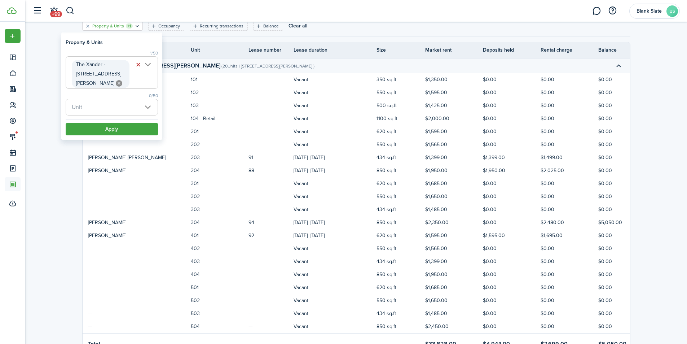
click at [116, 80] on icon at bounding box center [119, 83] width 6 height 6
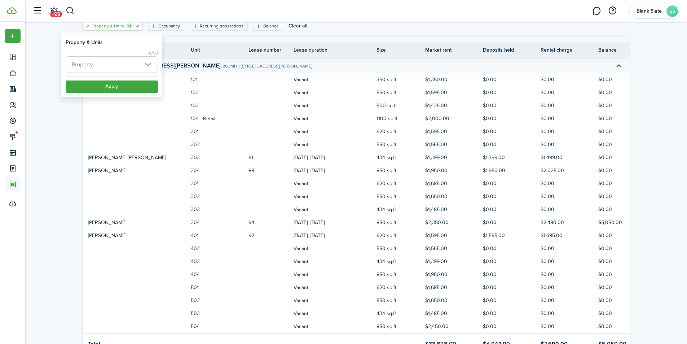
click at [109, 65] on span "Property" at bounding box center [112, 65] width 92 height 16
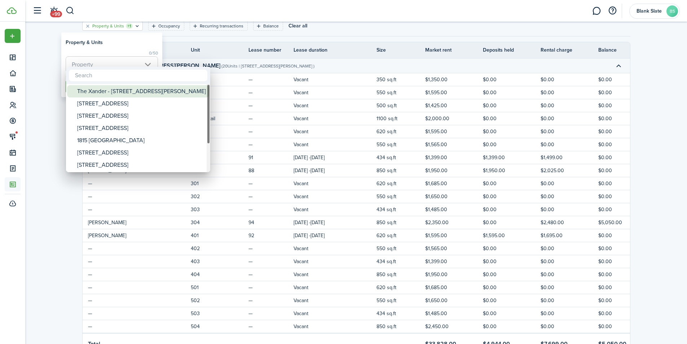
click at [116, 95] on div "The Xander - [STREET_ADDRESS][PERSON_NAME]" at bounding box center [141, 91] width 128 height 12
click at [115, 101] on div "[STREET_ADDRESS]" at bounding box center [141, 103] width 128 height 12
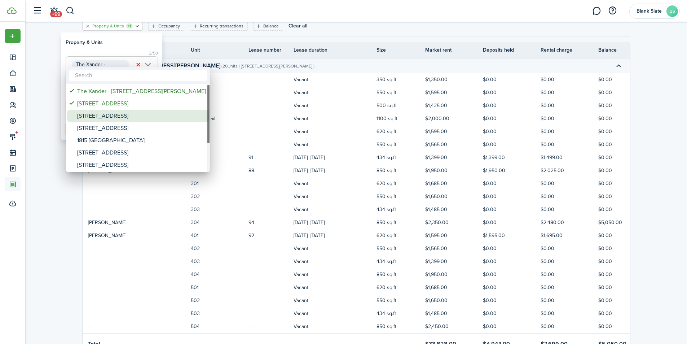
click at [112, 115] on div "[STREET_ADDRESS]" at bounding box center [141, 116] width 128 height 12
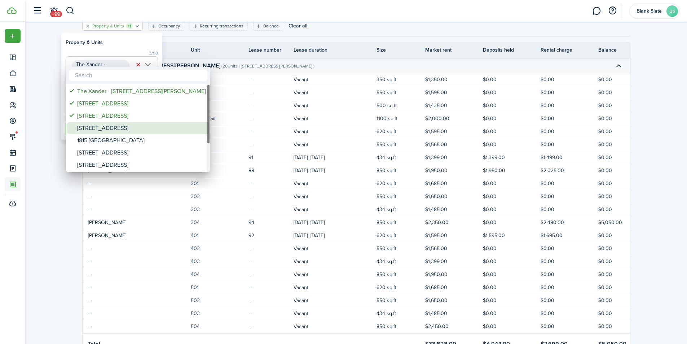
click at [108, 130] on div "[STREET_ADDRESS]" at bounding box center [141, 128] width 128 height 12
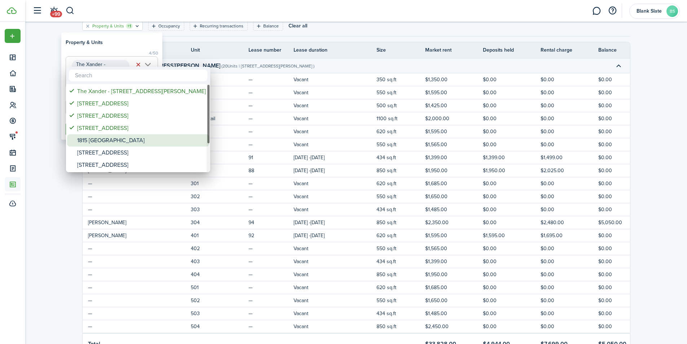
click at [107, 141] on div "1815 [GEOGRAPHIC_DATA]" at bounding box center [141, 140] width 128 height 12
drag, startPoint x: 107, startPoint y: 154, endPoint x: 107, endPoint y: 164, distance: 10.1
click at [107, 154] on div "[STREET_ADDRESS]" at bounding box center [141, 152] width 128 height 12
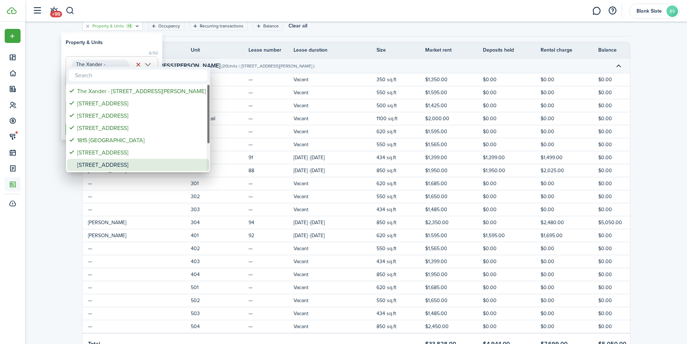
click at [107, 169] on div "[STREET_ADDRESS]" at bounding box center [141, 165] width 128 height 12
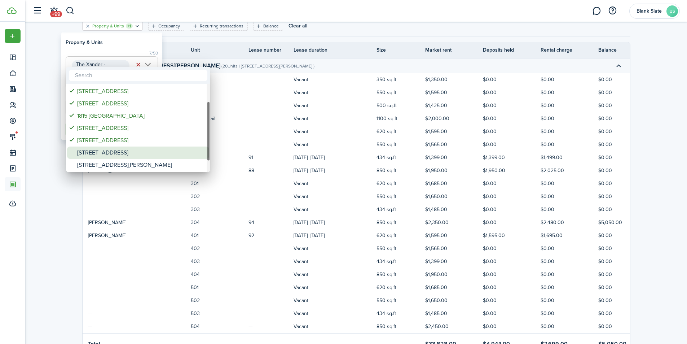
click at [112, 152] on div "[STREET_ADDRESS]" at bounding box center [141, 152] width 128 height 12
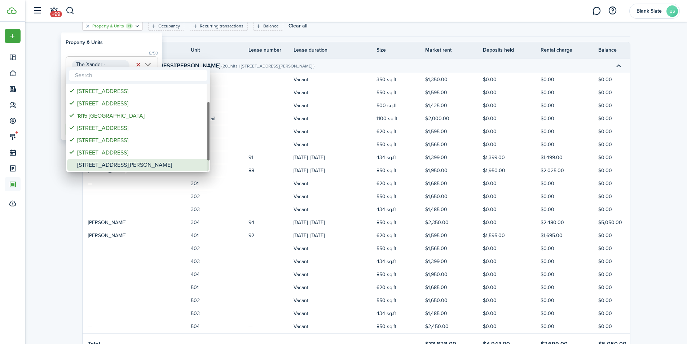
click at [120, 165] on div "[STREET_ADDRESS][PERSON_NAME]" at bounding box center [141, 165] width 128 height 12
click at [120, 168] on div "[STREET_ADDRESS]" at bounding box center [141, 165] width 128 height 12
type input "The Xander - [STREET_ADDRESS][PERSON_NAME], [STREET_ADDRESS], [STREET_ADDRESS],…"
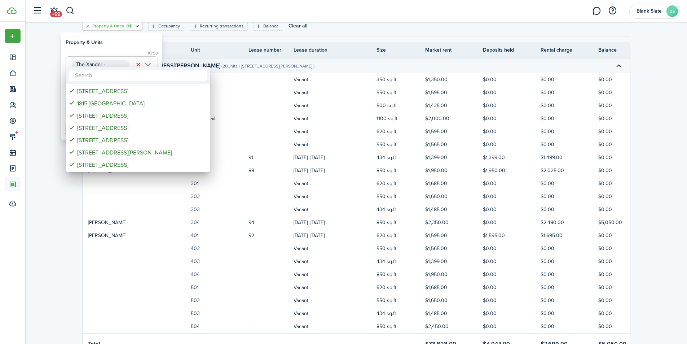
click at [46, 105] on div at bounding box center [343, 171] width 802 height 459
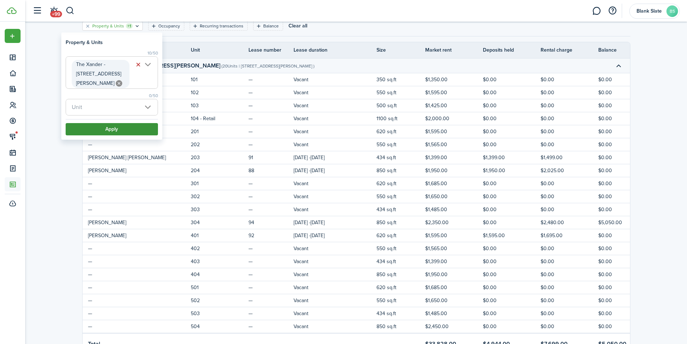
click at [90, 131] on button "Apply" at bounding box center [112, 129] width 92 height 12
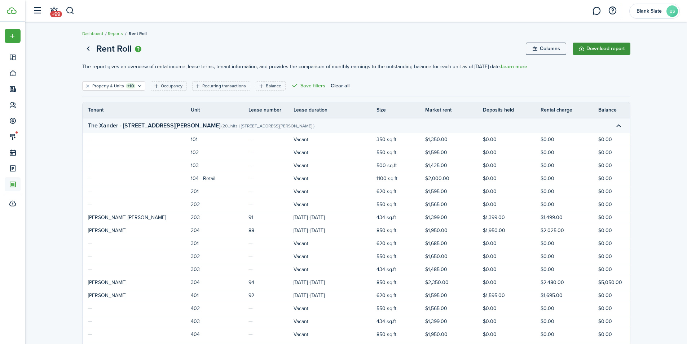
click at [595, 51] on button "Download report" at bounding box center [602, 49] width 58 height 12
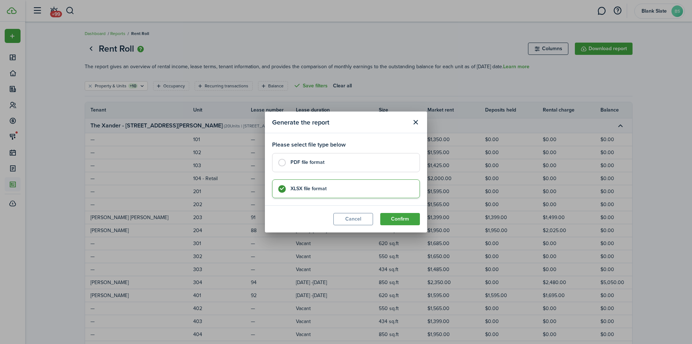
click at [286, 164] on label "PDF file format" at bounding box center [346, 162] width 148 height 19
radio input "true"
click at [388, 221] on button "Confirm" at bounding box center [400, 219] width 40 height 12
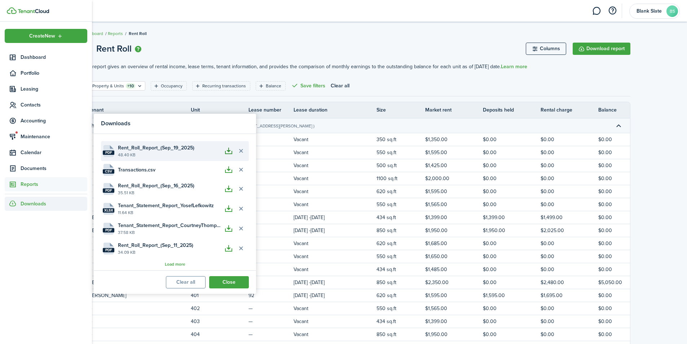
click at [230, 150] on button "button" at bounding box center [228, 151] width 12 height 12
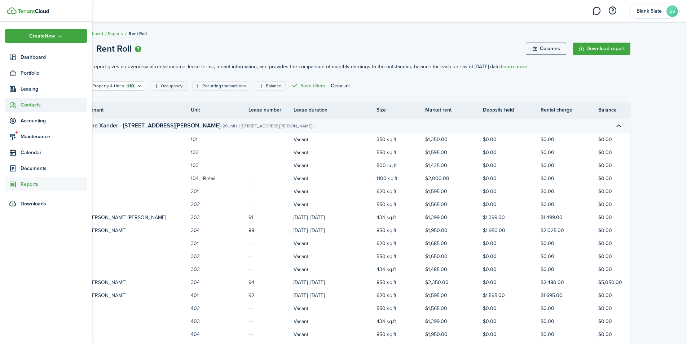
click at [22, 108] on span "Contacts" at bounding box center [54, 105] width 67 height 8
click at [26, 120] on span "Tenants" at bounding box center [54, 122] width 67 height 8
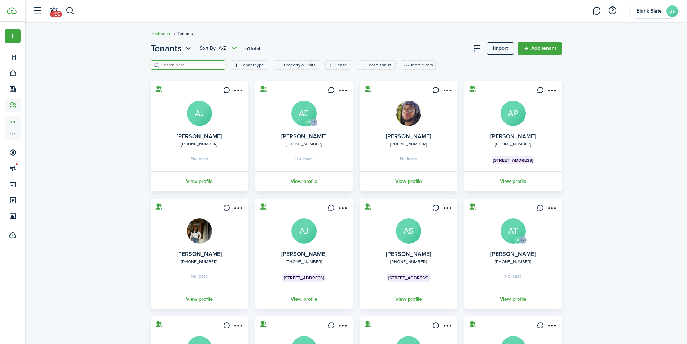
click at [167, 66] on input "search" at bounding box center [190, 65] width 63 height 7
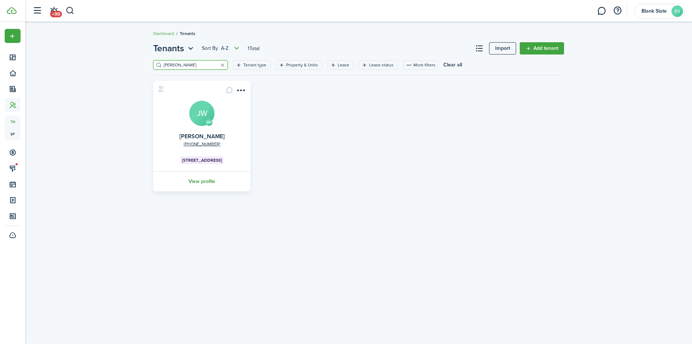
type input "[PERSON_NAME]"
click at [199, 178] on link "View profile" at bounding box center [202, 181] width 100 height 20
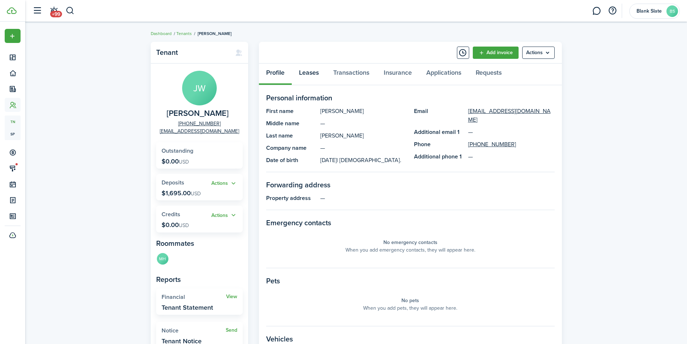
click at [310, 75] on link "Leases" at bounding box center [309, 74] width 34 height 22
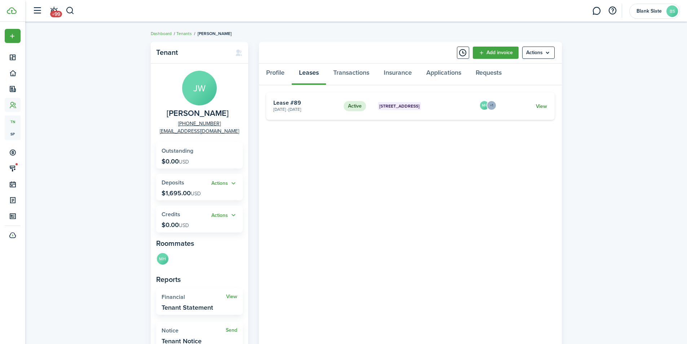
click at [539, 107] on link "View" at bounding box center [541, 106] width 11 height 8
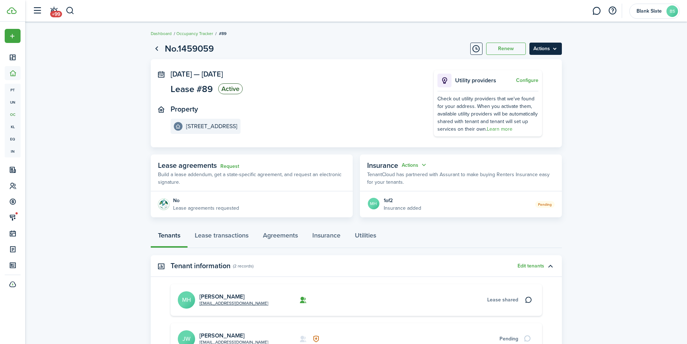
click at [540, 44] on menu-btn "Actions" at bounding box center [545, 49] width 32 height 12
click at [518, 66] on button "Edit" at bounding box center [530, 64] width 63 height 12
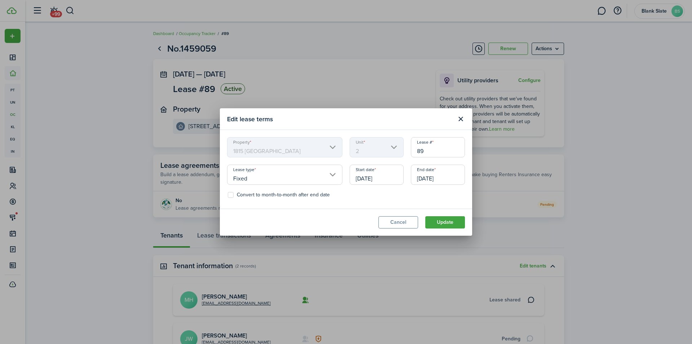
click at [429, 178] on input "[DATE]" at bounding box center [438, 174] width 54 height 20
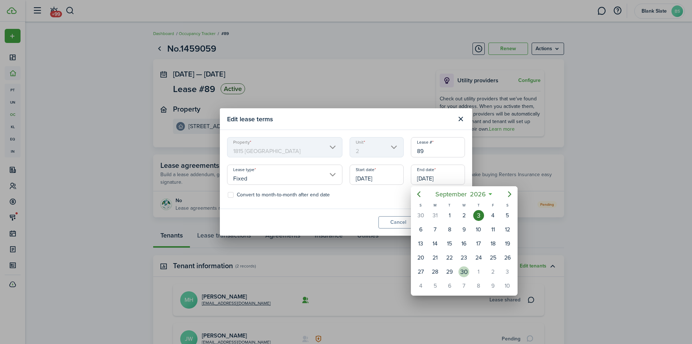
click at [465, 273] on div "30" at bounding box center [464, 271] width 11 height 11
type input "[DATE]"
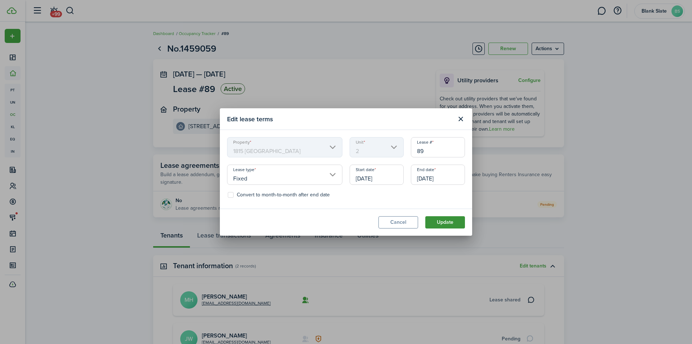
click at [434, 224] on button "Update" at bounding box center [445, 222] width 40 height 12
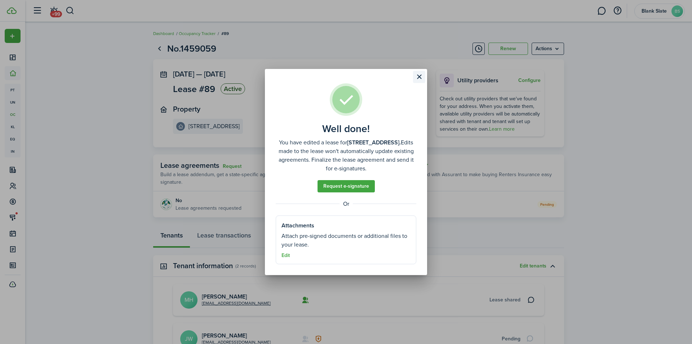
click at [418, 77] on button "Close modal" at bounding box center [419, 77] width 12 height 12
